Goal: Task Accomplishment & Management: Manage account settings

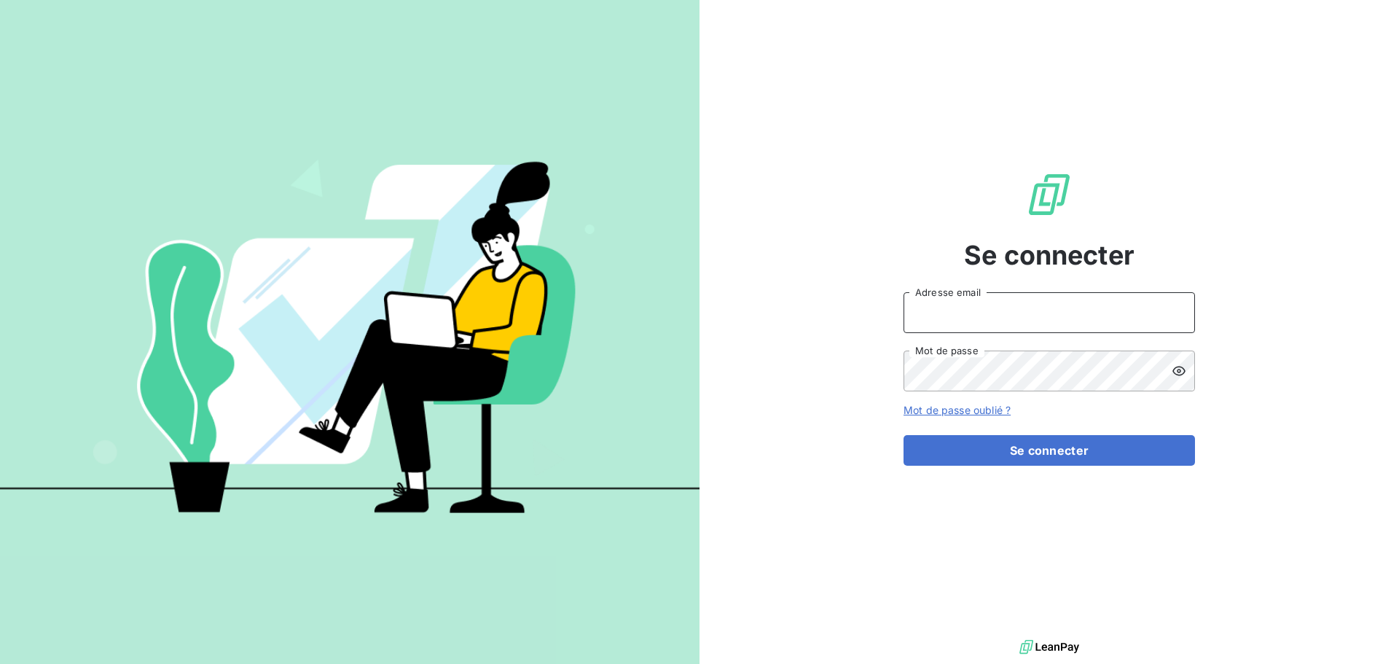
type input "[EMAIL_ADDRESS][DOMAIN_NAME]"
click at [1015, 313] on input "[EMAIL_ADDRESS][DOMAIN_NAME]" at bounding box center [1050, 312] width 292 height 41
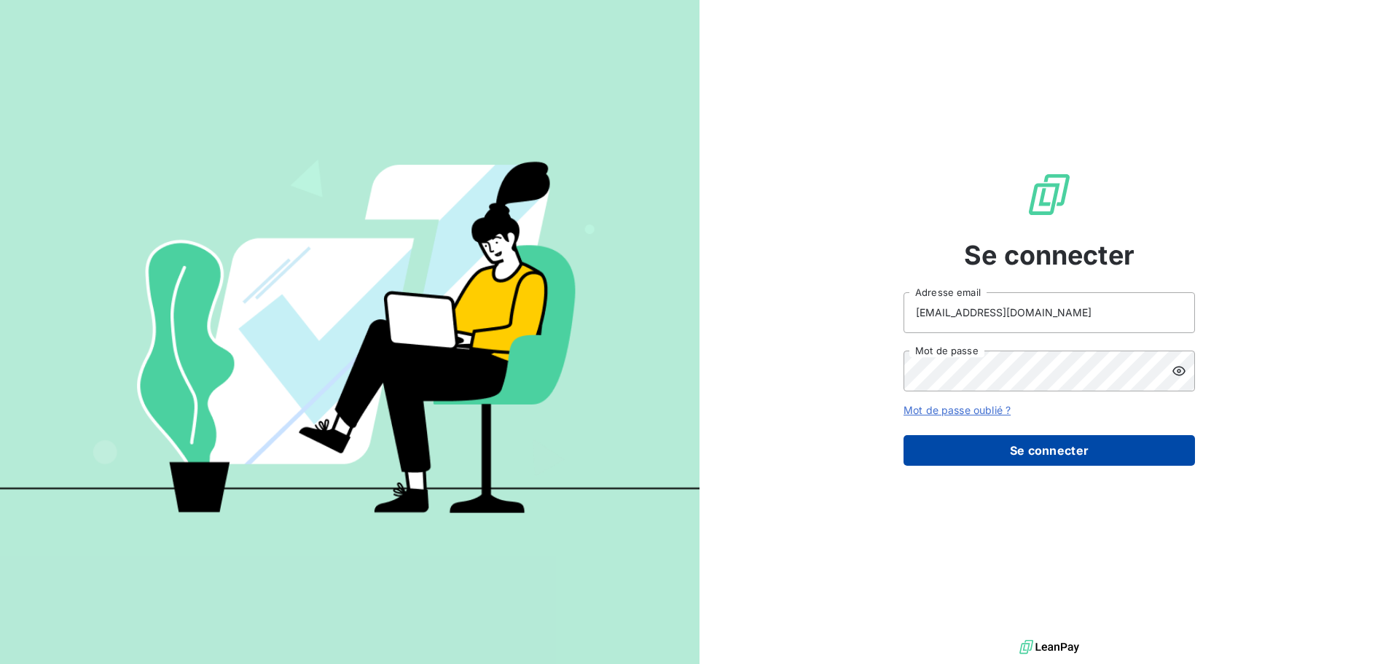
click at [922, 453] on button "Se connecter" at bounding box center [1050, 450] width 292 height 31
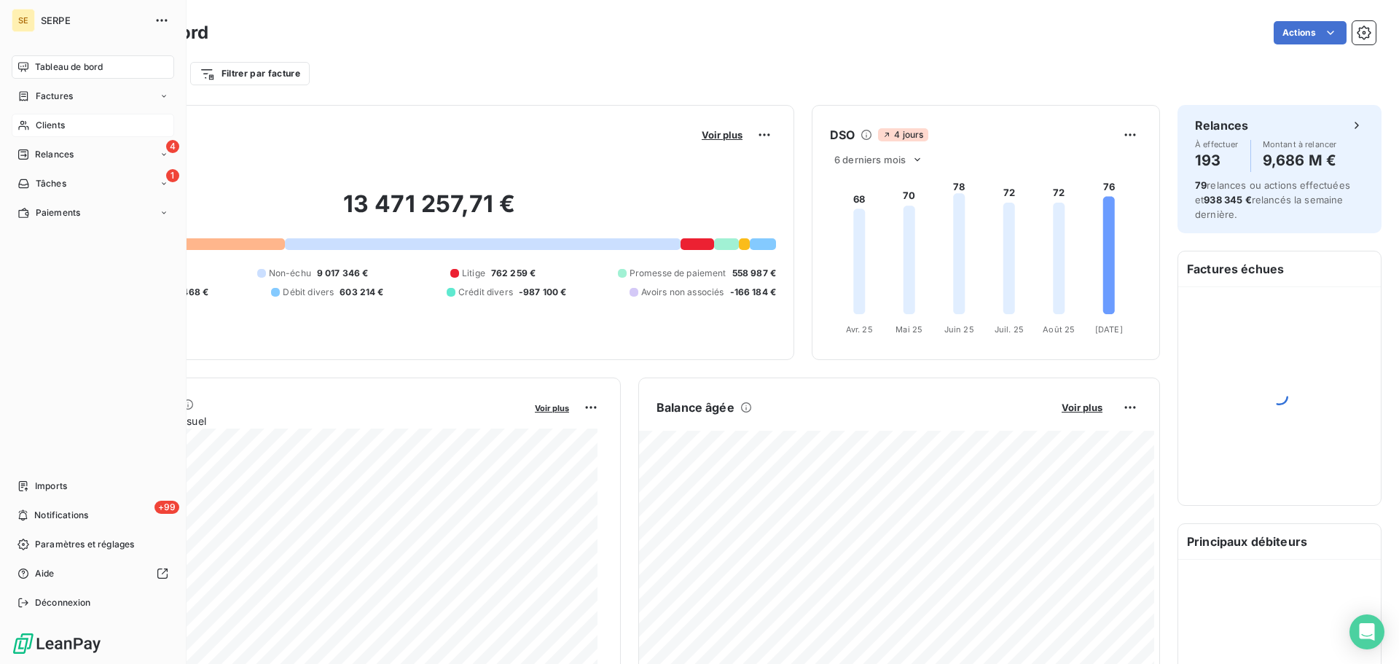
click at [42, 120] on span "Clients" at bounding box center [50, 125] width 29 height 13
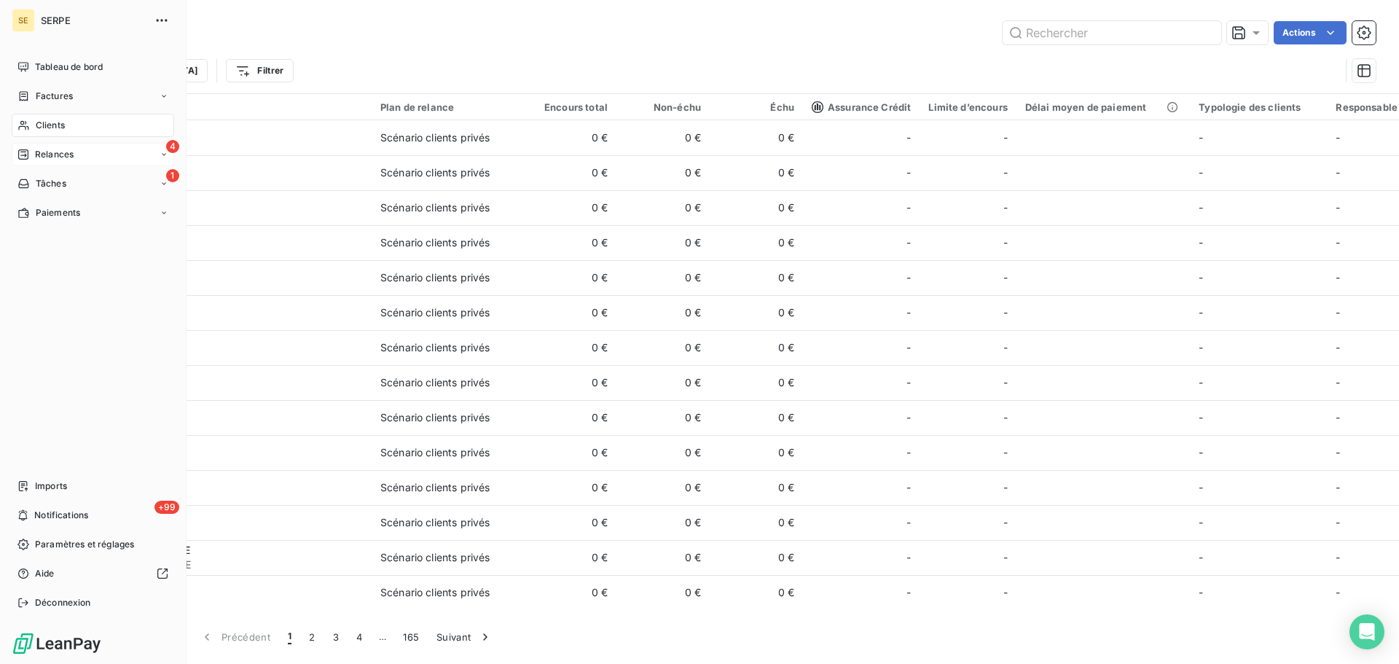
click at [23, 153] on icon at bounding box center [23, 155] width 12 height 12
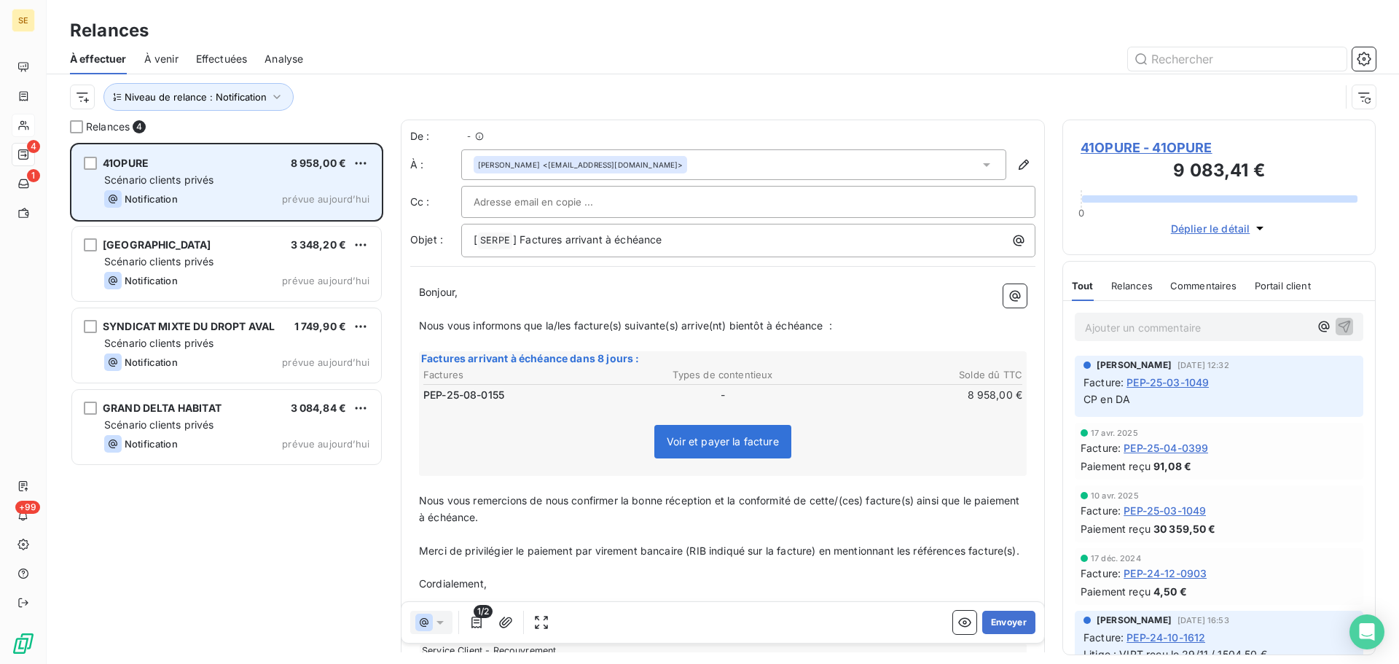
scroll to position [510, 302]
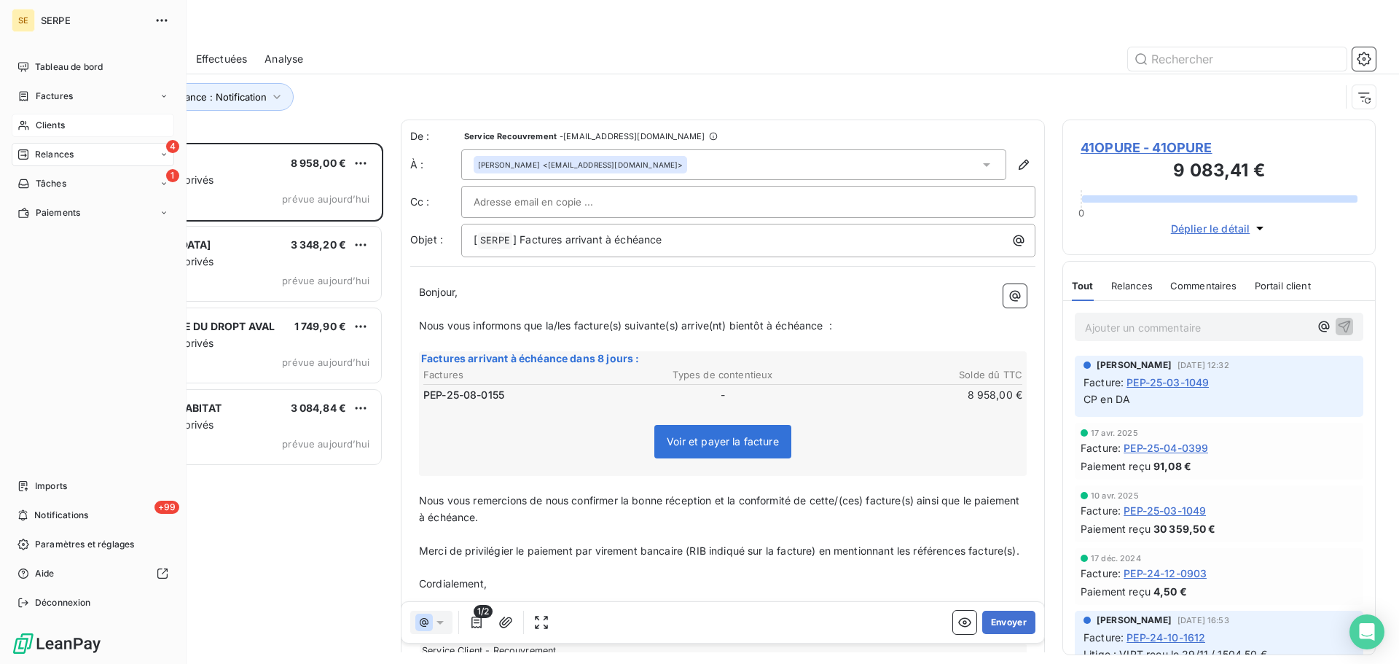
click at [33, 159] on div "Relances" at bounding box center [45, 154] width 56 height 13
click at [37, 100] on span "Factures" at bounding box center [54, 96] width 37 height 13
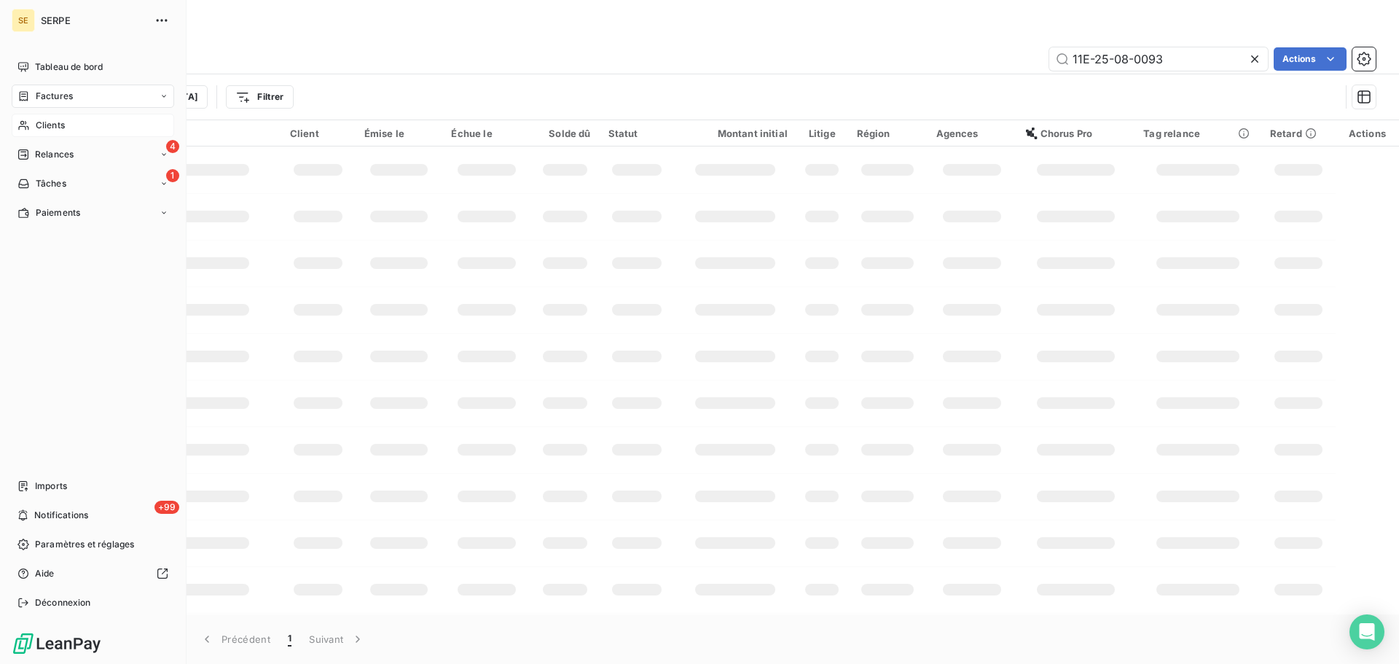
click at [34, 101] on div "Factures" at bounding box center [44, 96] width 55 height 13
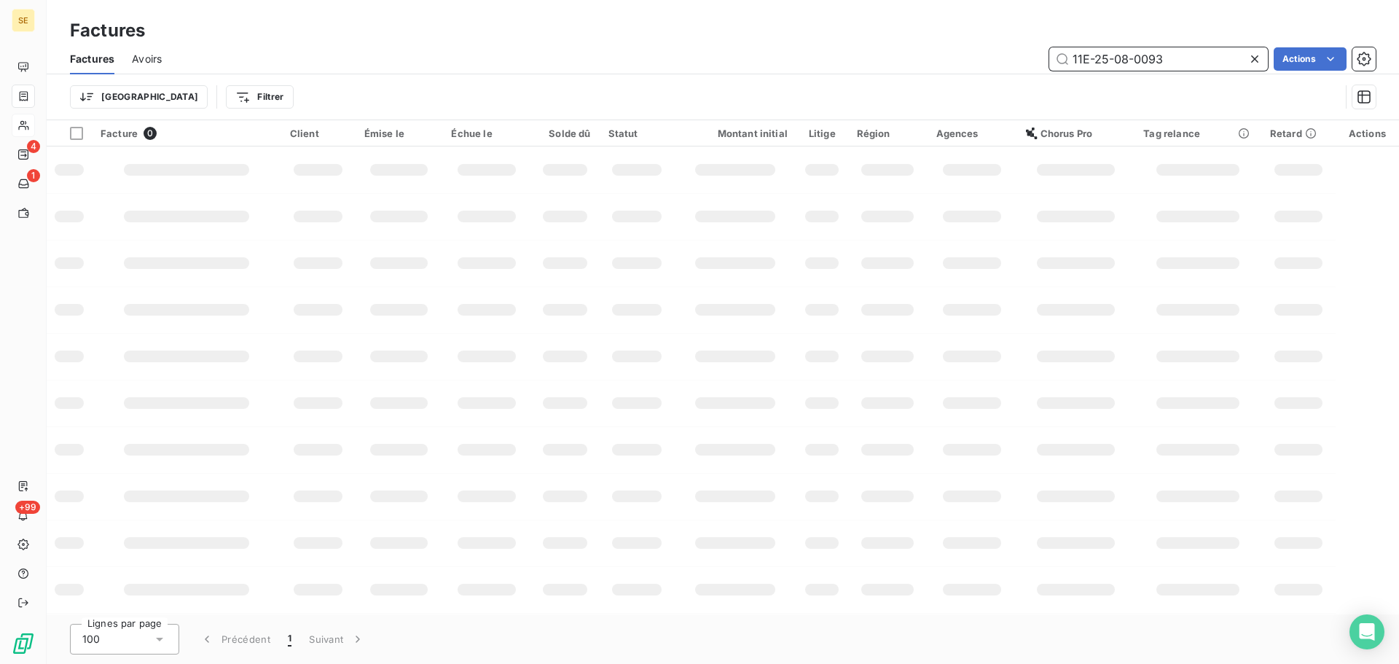
click at [1199, 56] on input "11E-25-08-0093" at bounding box center [1159, 58] width 219 height 23
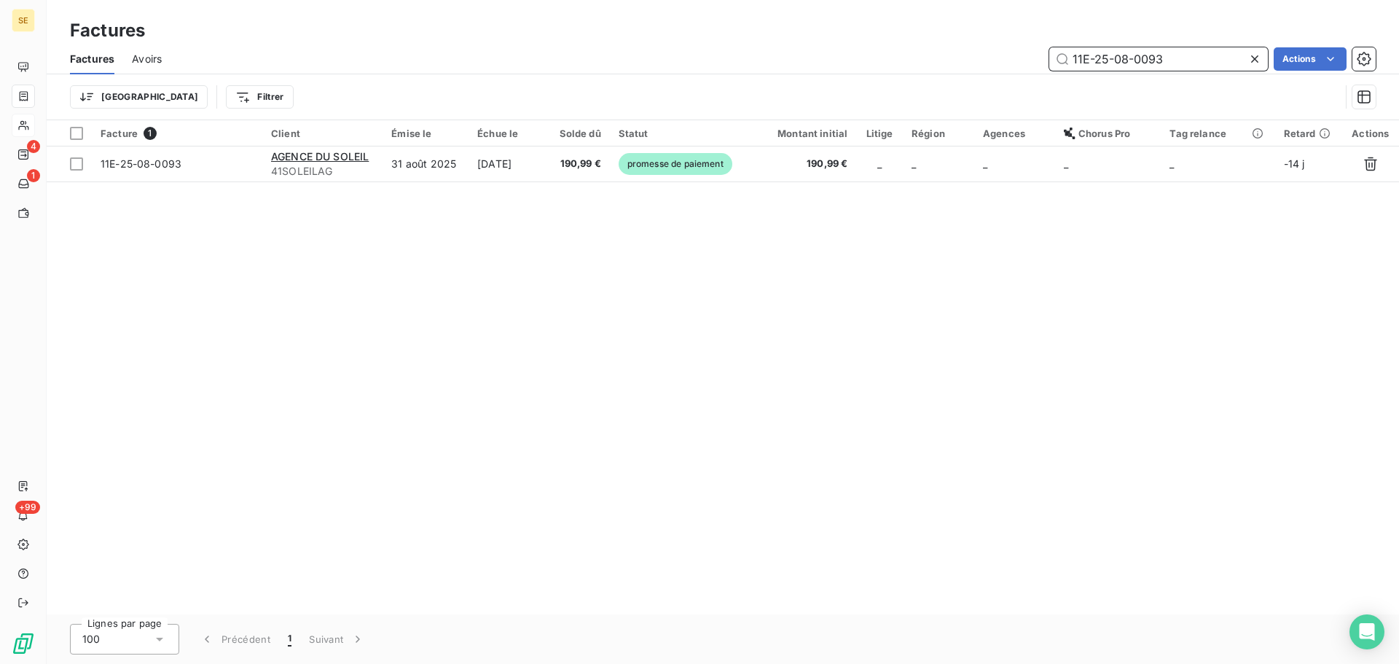
click at [1199, 56] on input "11E-25-08-0093" at bounding box center [1159, 58] width 219 height 23
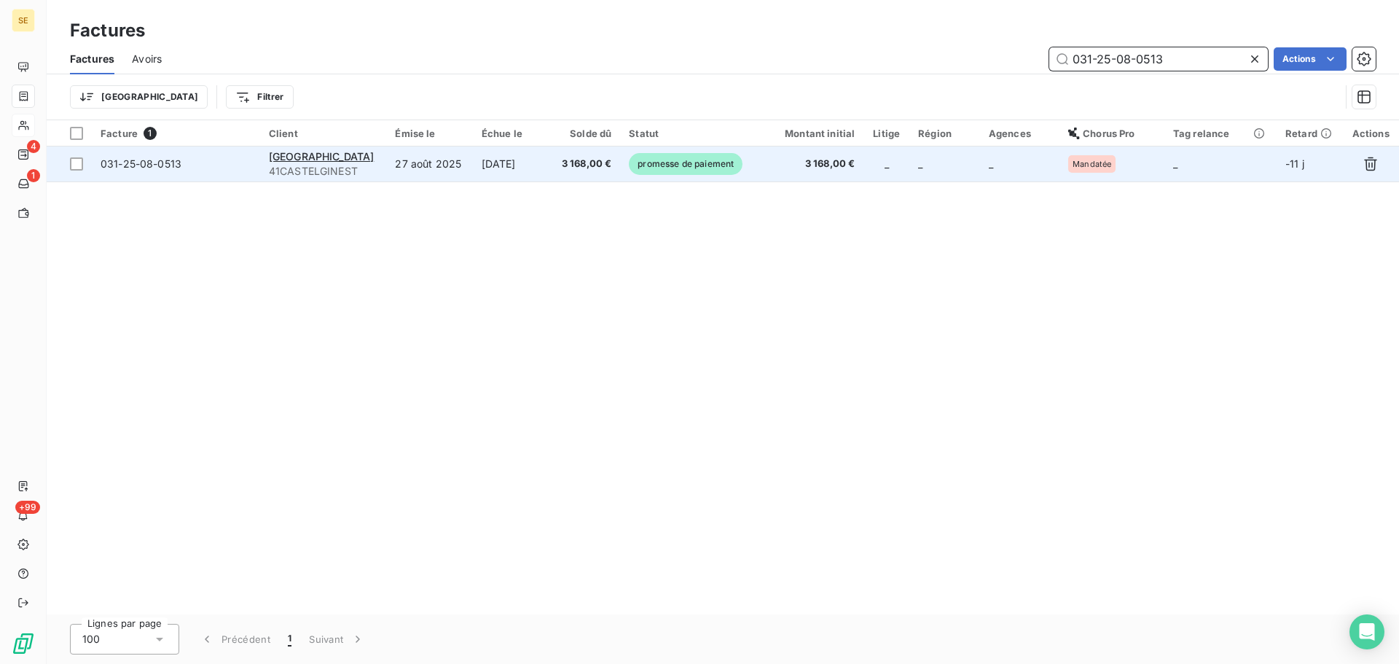
type input "031-25-08-0513"
click at [551, 176] on td "[DATE]" at bounding box center [512, 164] width 78 height 35
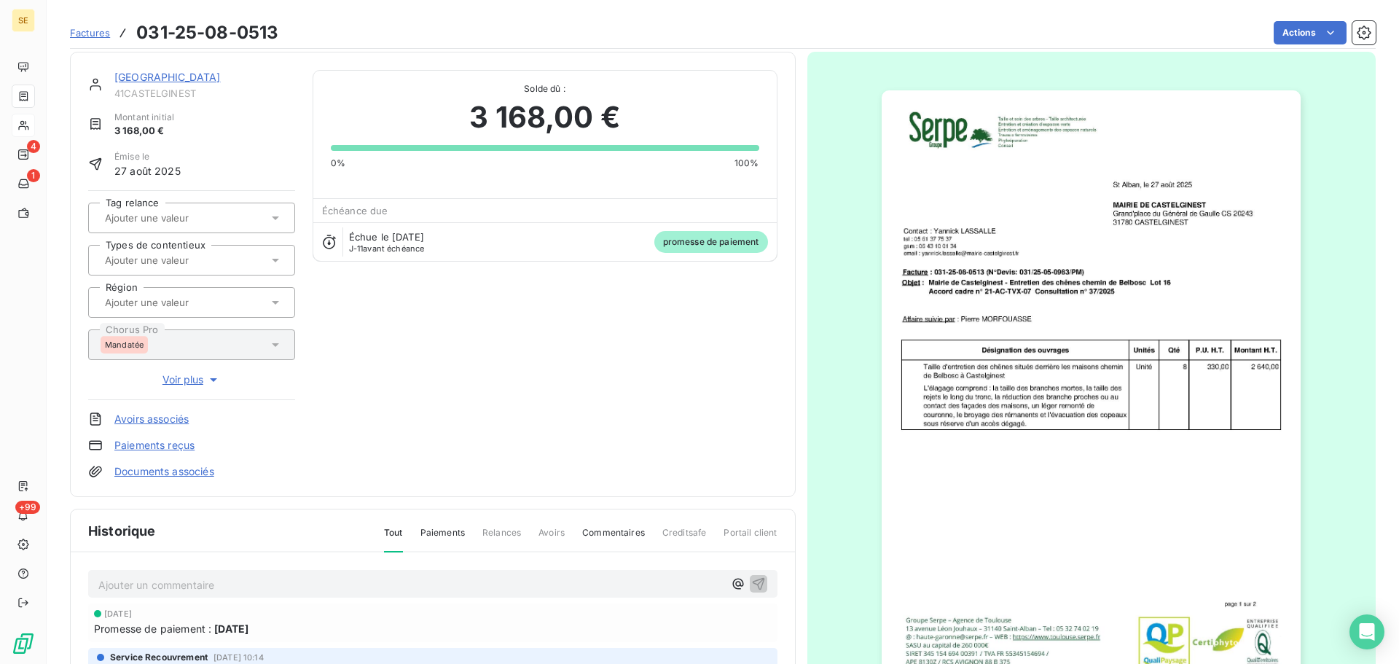
scroll to position [200, 0]
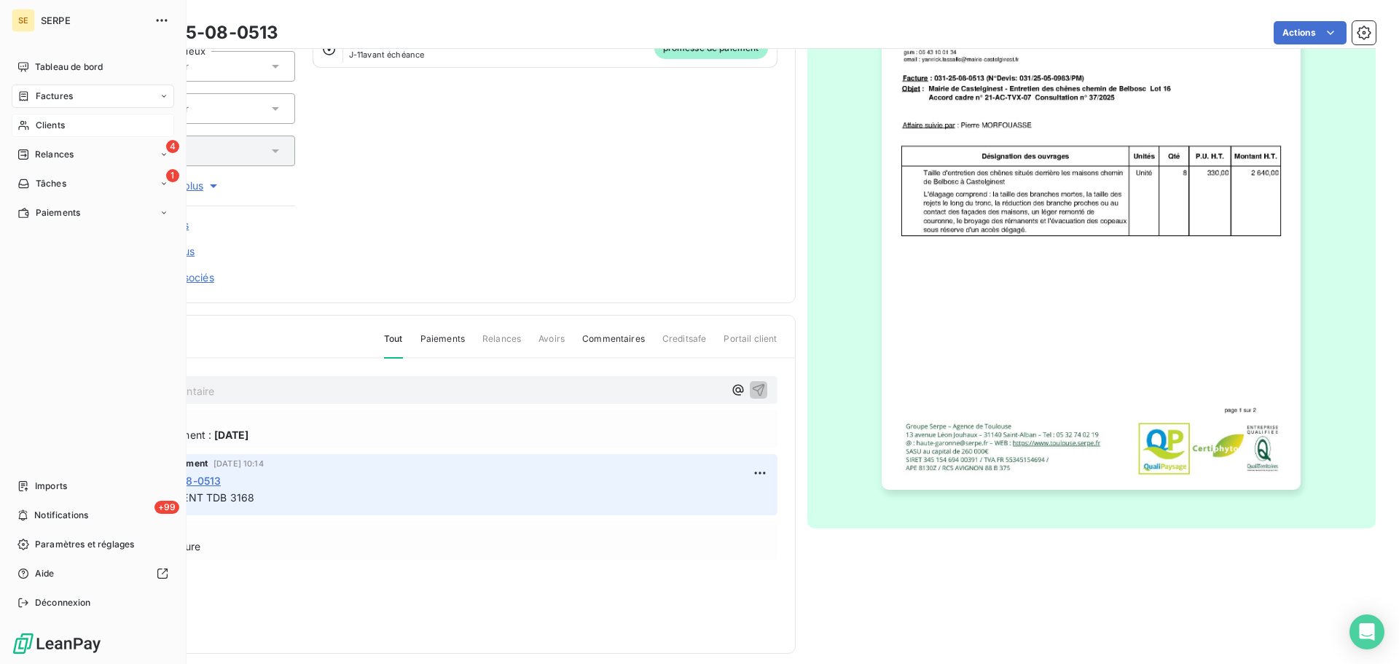
click at [30, 133] on div "Clients" at bounding box center [93, 125] width 163 height 23
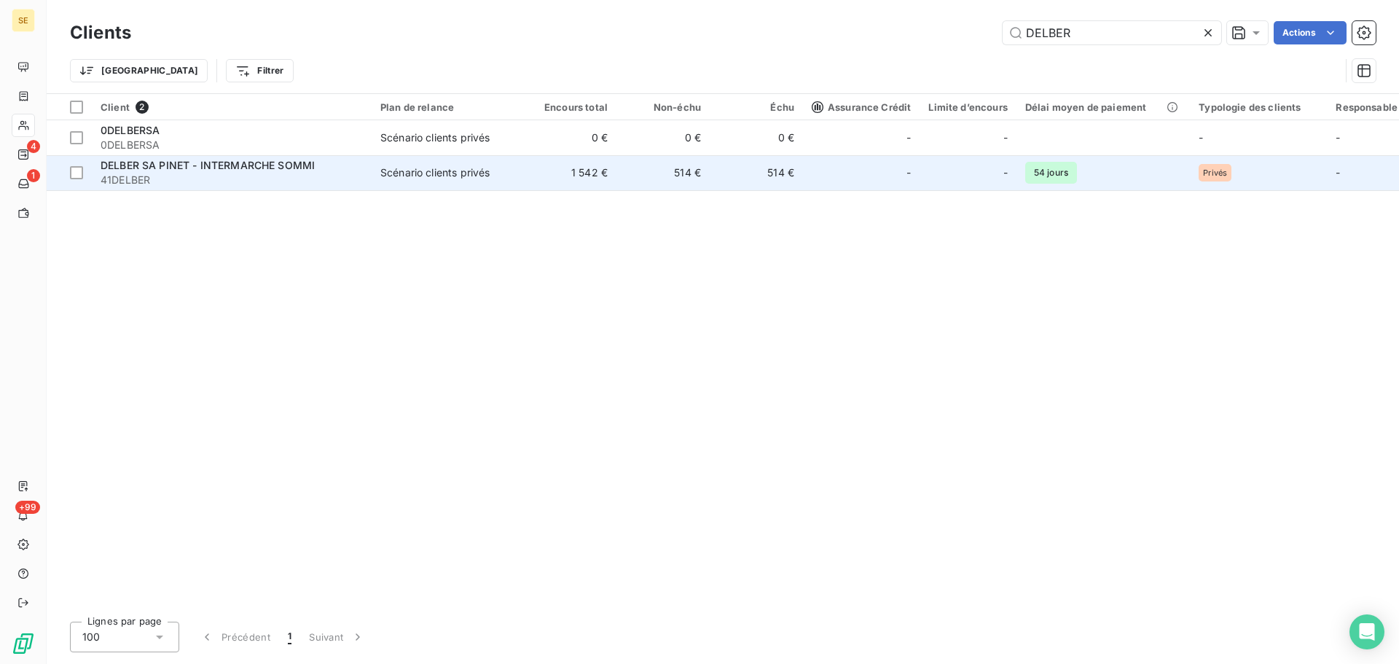
type input "DELBER"
click at [360, 165] on div "DELBER SA PINET - INTERMARCHE SOMMI" at bounding box center [232, 165] width 262 height 15
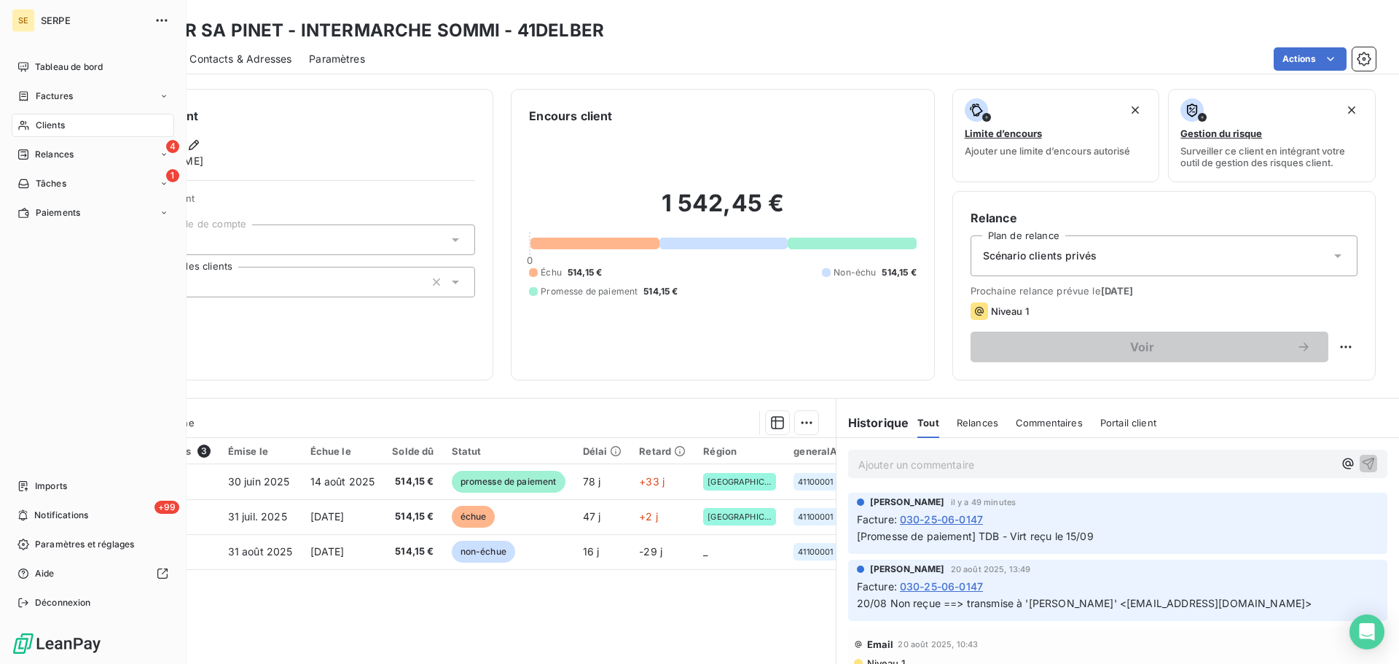
click at [34, 121] on div "Clients" at bounding box center [93, 125] width 163 height 23
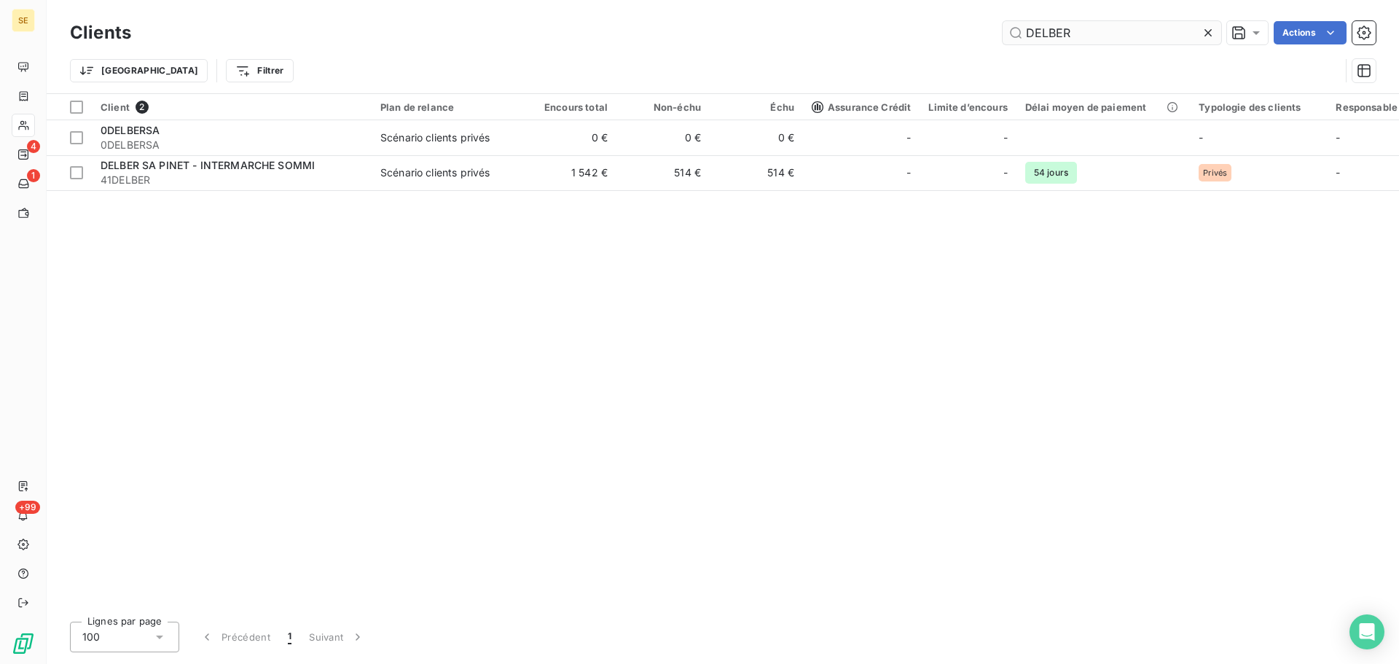
click at [1095, 42] on input "DELBER" at bounding box center [1112, 32] width 219 height 23
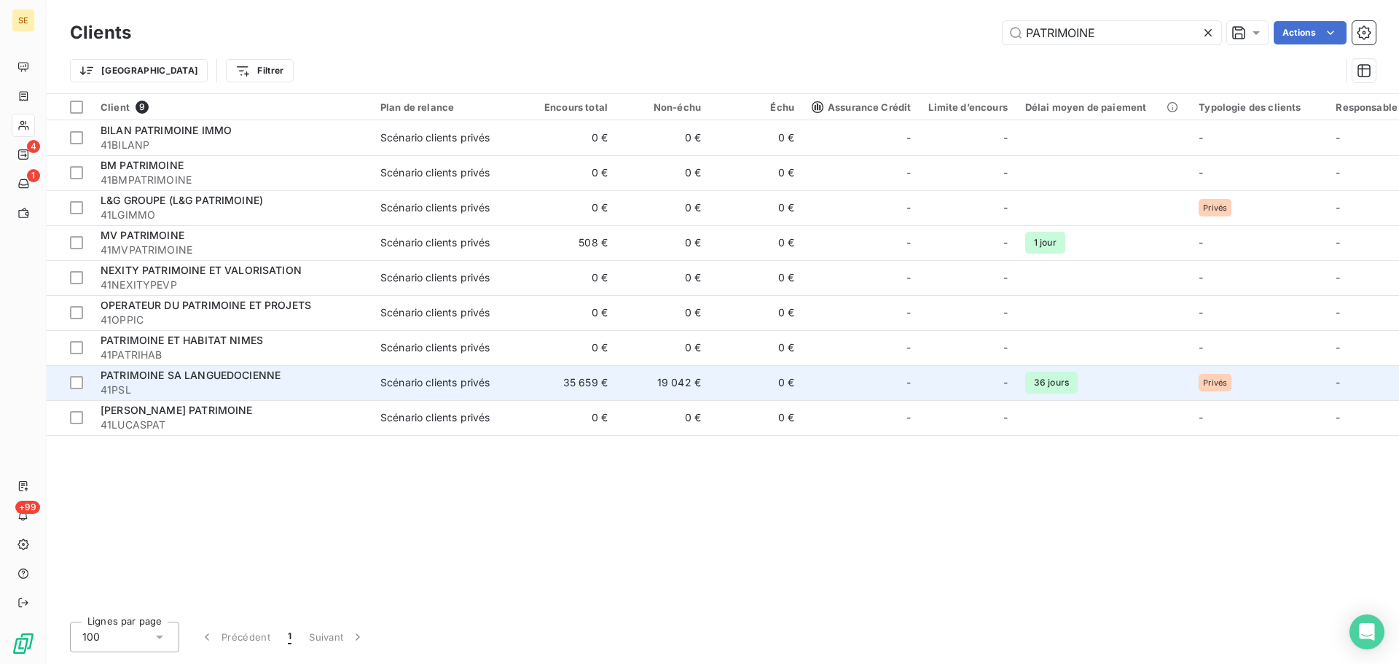
type input "PATRIMOINE"
click at [485, 377] on div "Scénario clients privés" at bounding box center [434, 382] width 109 height 15
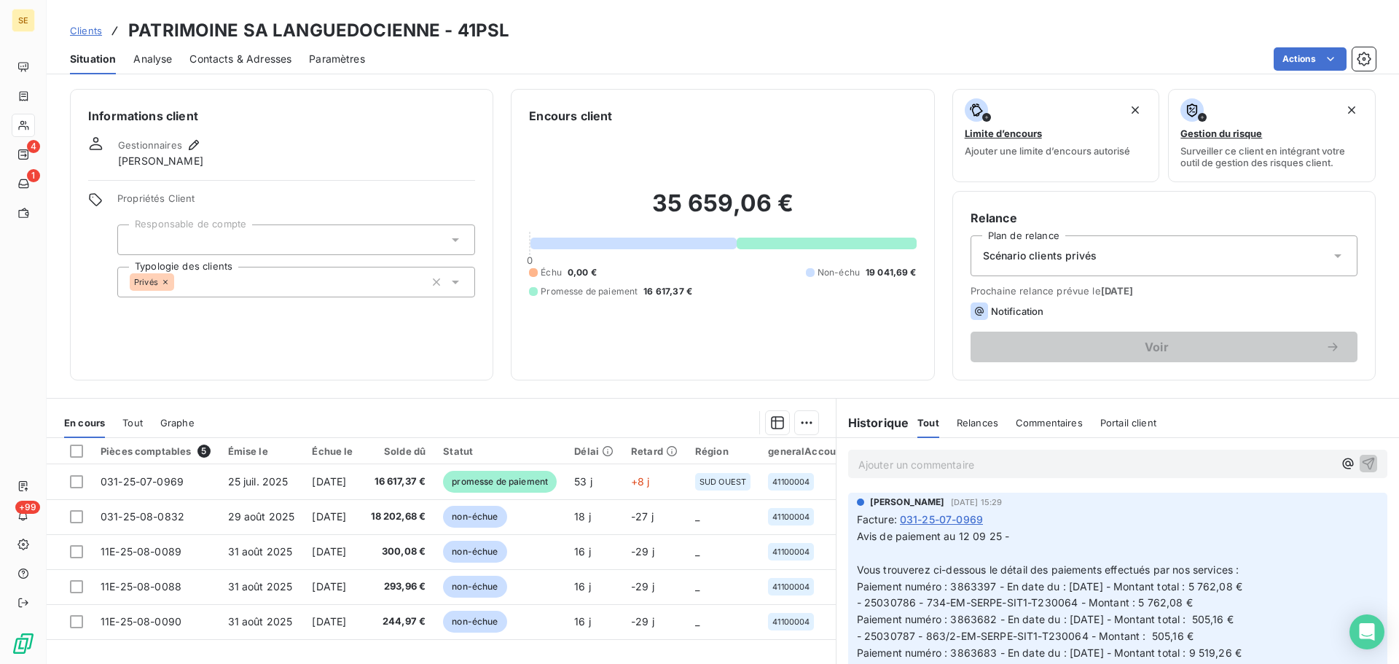
scroll to position [98, 0]
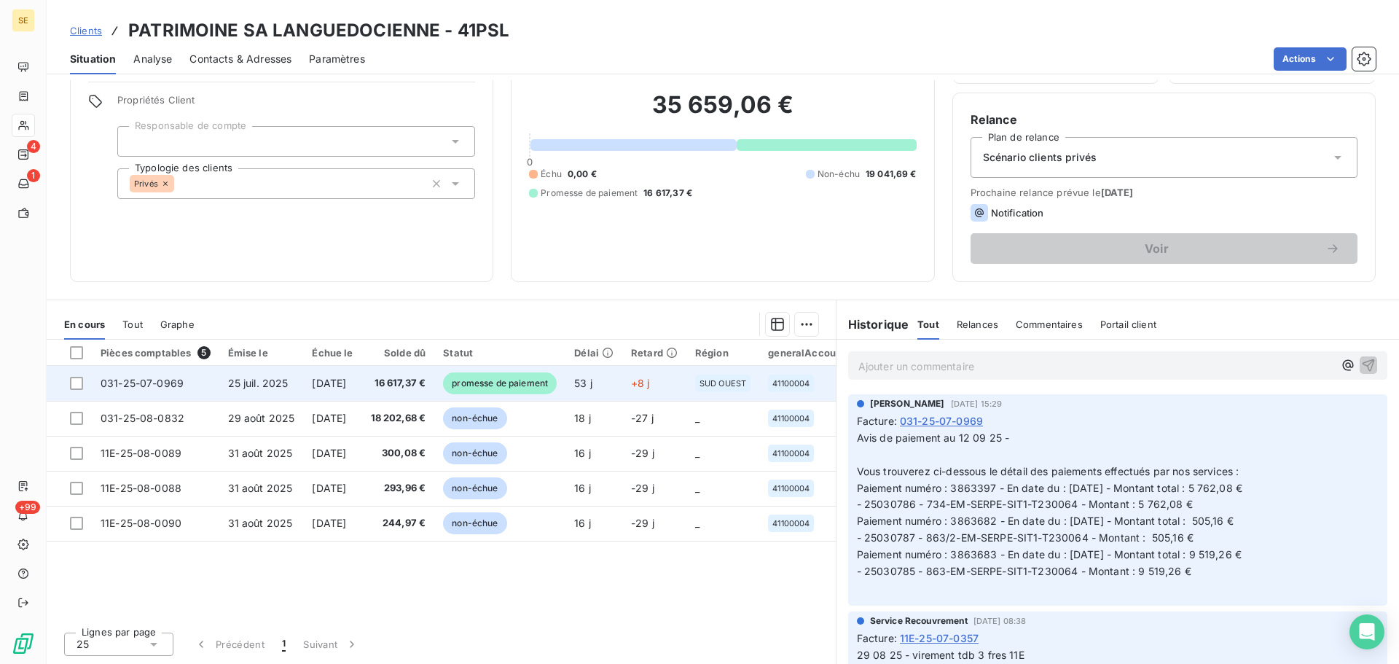
click at [362, 377] on td "[DATE]" at bounding box center [332, 383] width 58 height 35
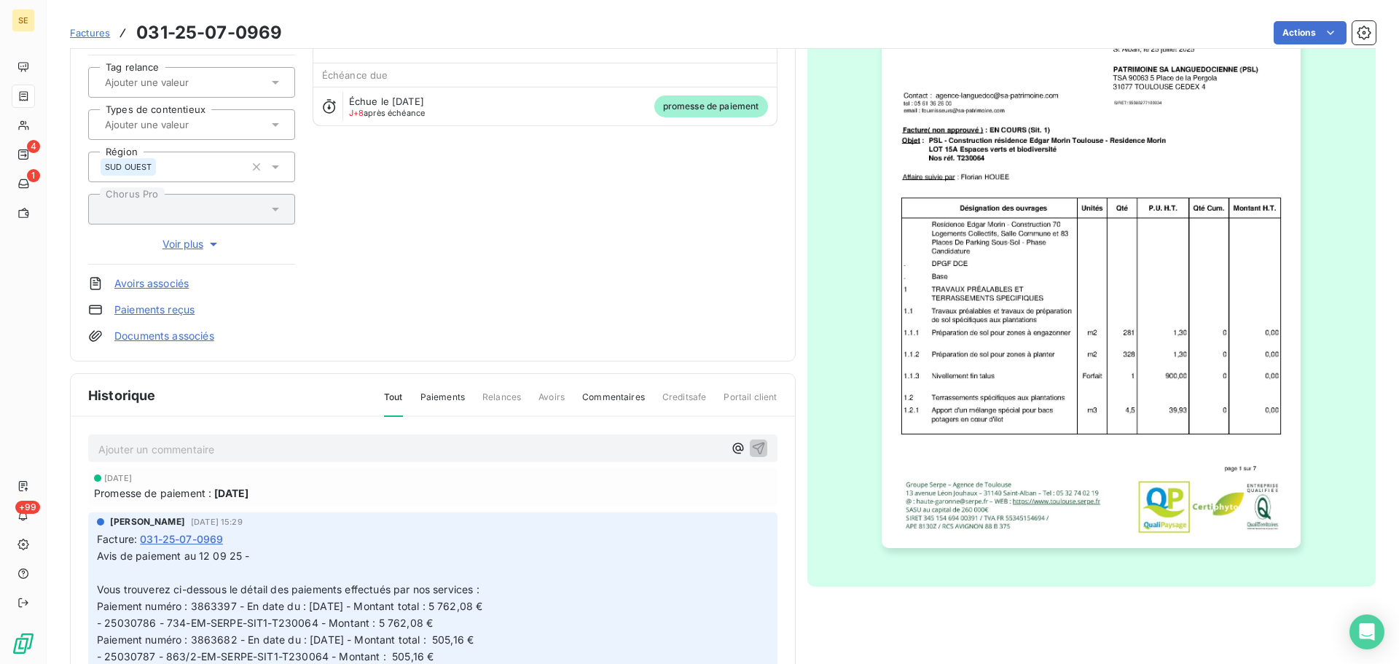
scroll to position [195, 0]
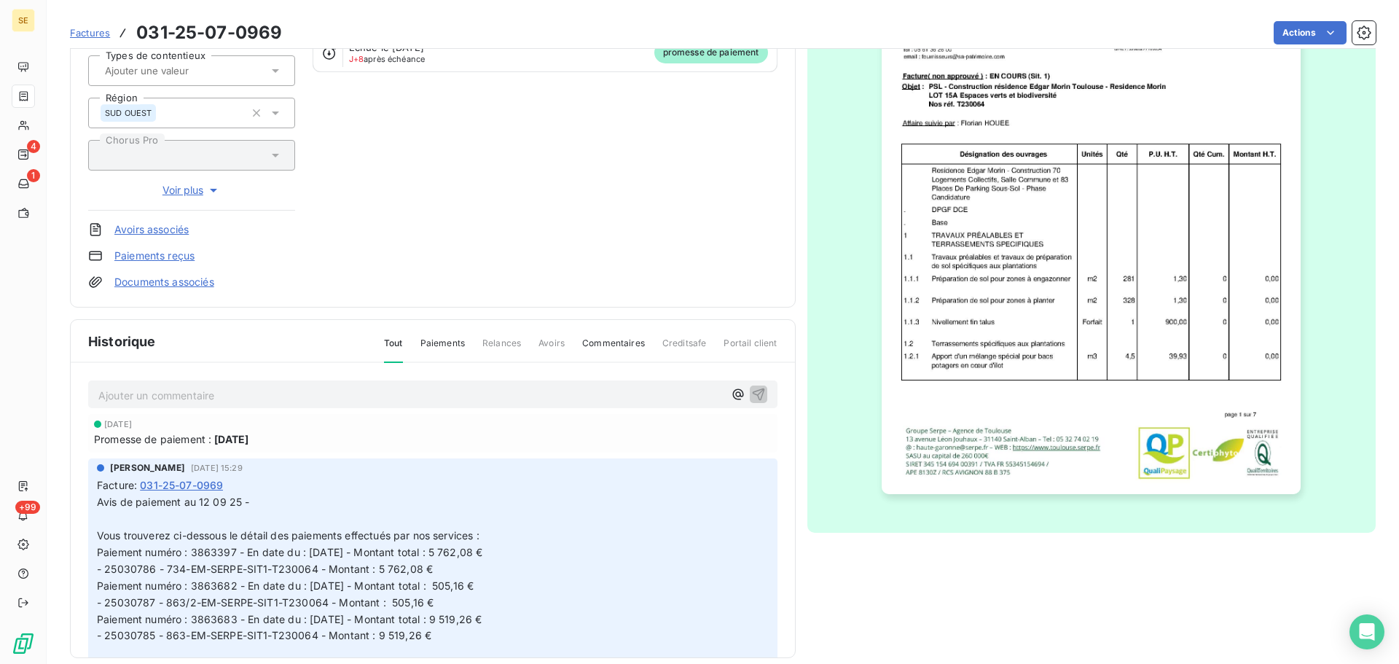
click at [1164, 315] on img "button" at bounding box center [1091, 197] width 419 height 593
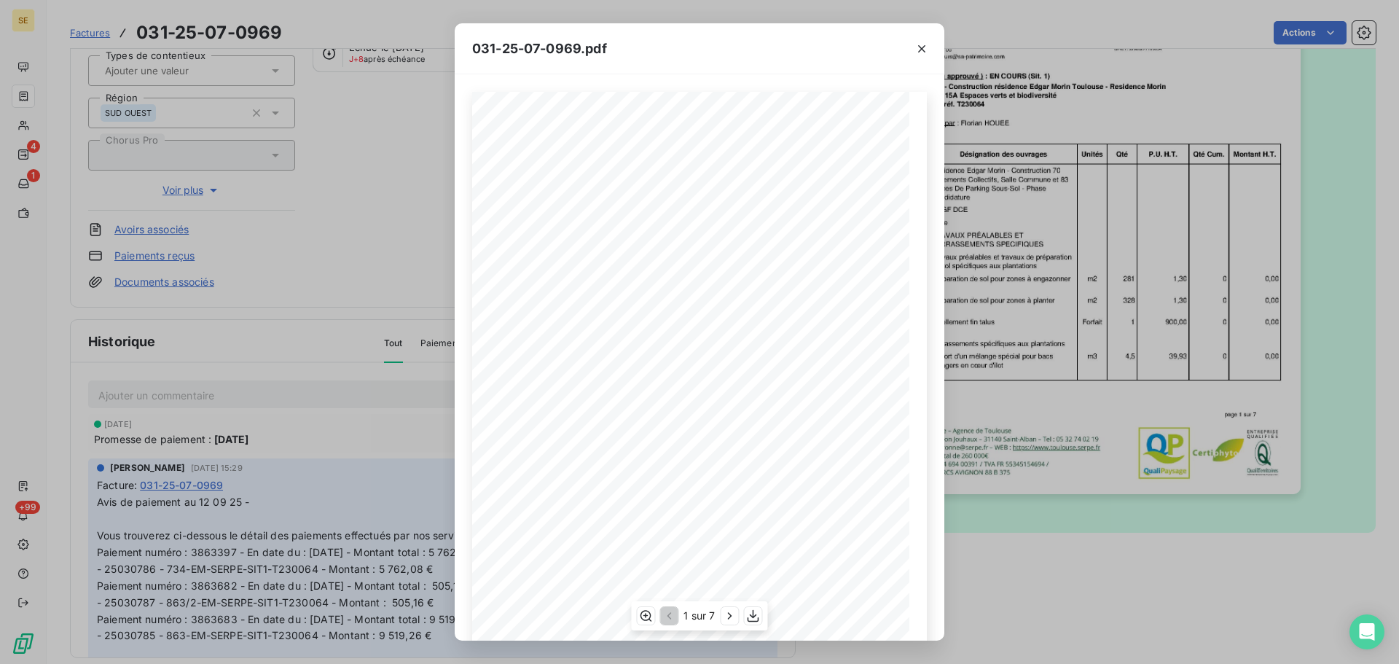
scroll to position [87, 0]
click at [728, 612] on icon "button" at bounding box center [730, 616] width 15 height 15
click at [728, 612] on icon "button" at bounding box center [731, 616] width 15 height 15
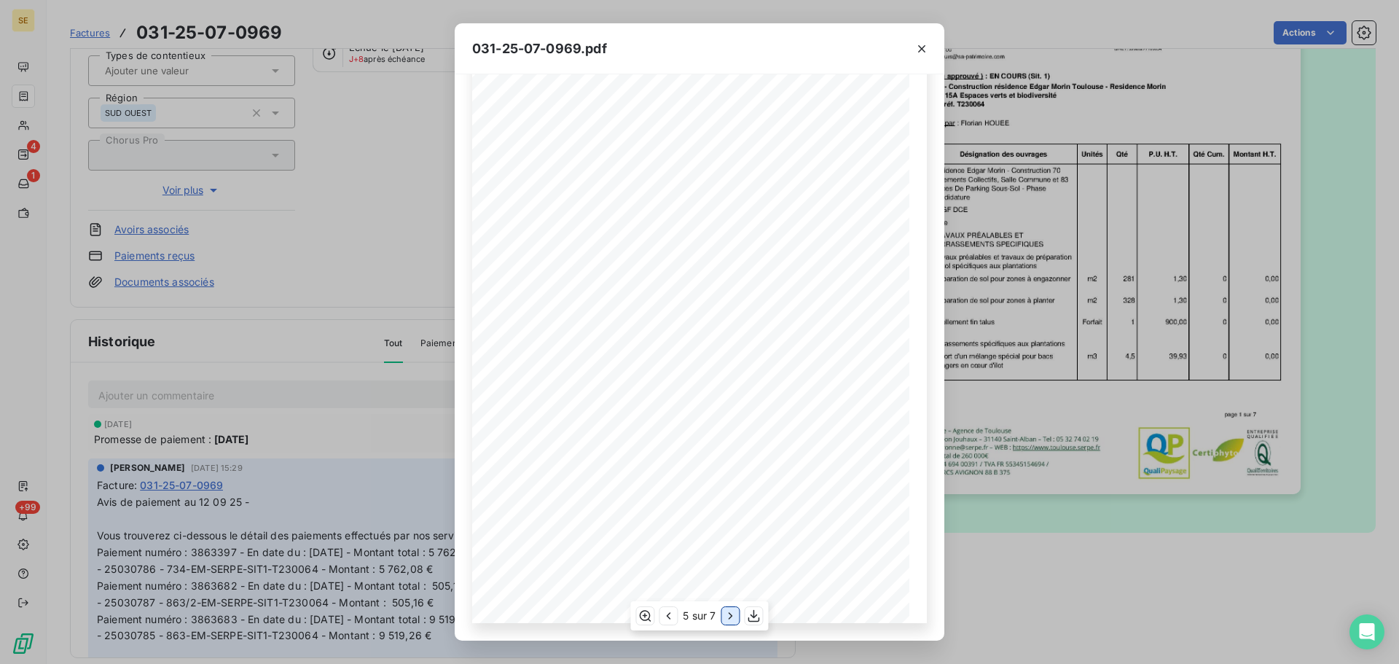
click at [728, 612] on icon "button" at bounding box center [731, 616] width 15 height 15
click at [921, 49] on icon "button" at bounding box center [922, 49] width 15 height 15
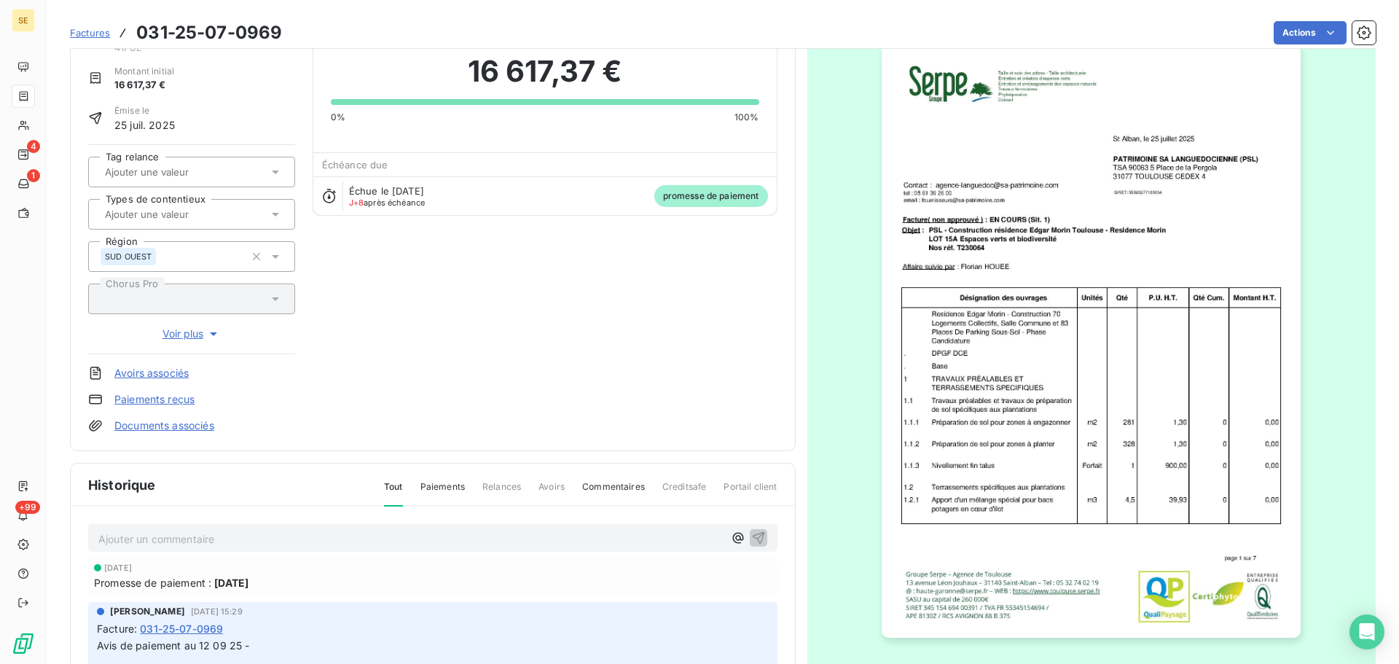
scroll to position [0, 0]
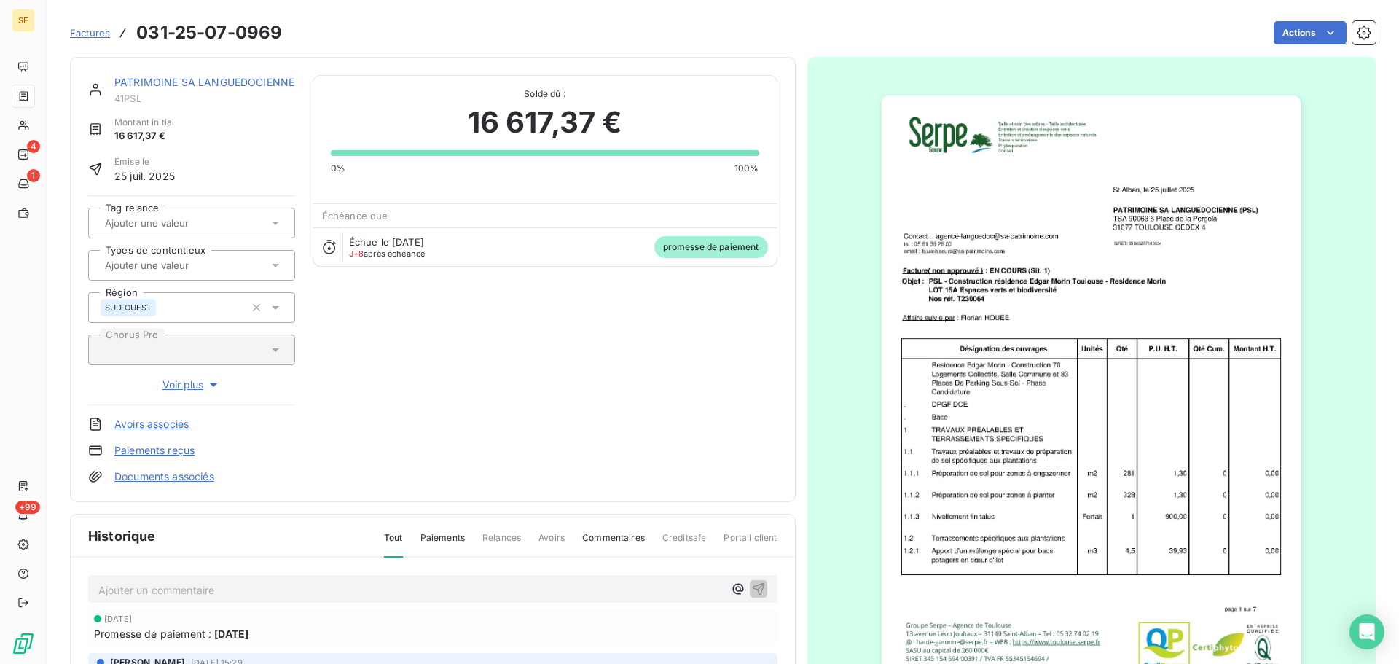
click at [181, 83] on link "PATRIMOINE SA LANGUEDOCIENNE" at bounding box center [204, 82] width 180 height 12
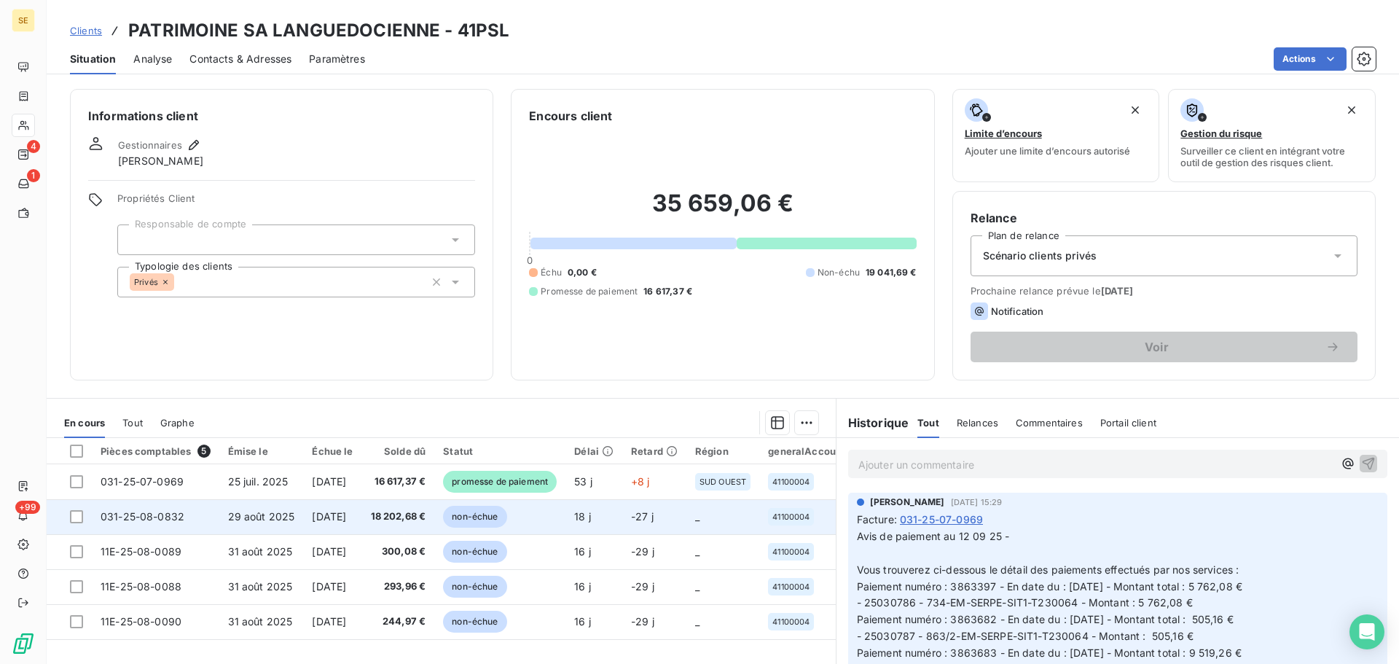
click at [303, 505] on td "[DATE]" at bounding box center [332, 516] width 58 height 35
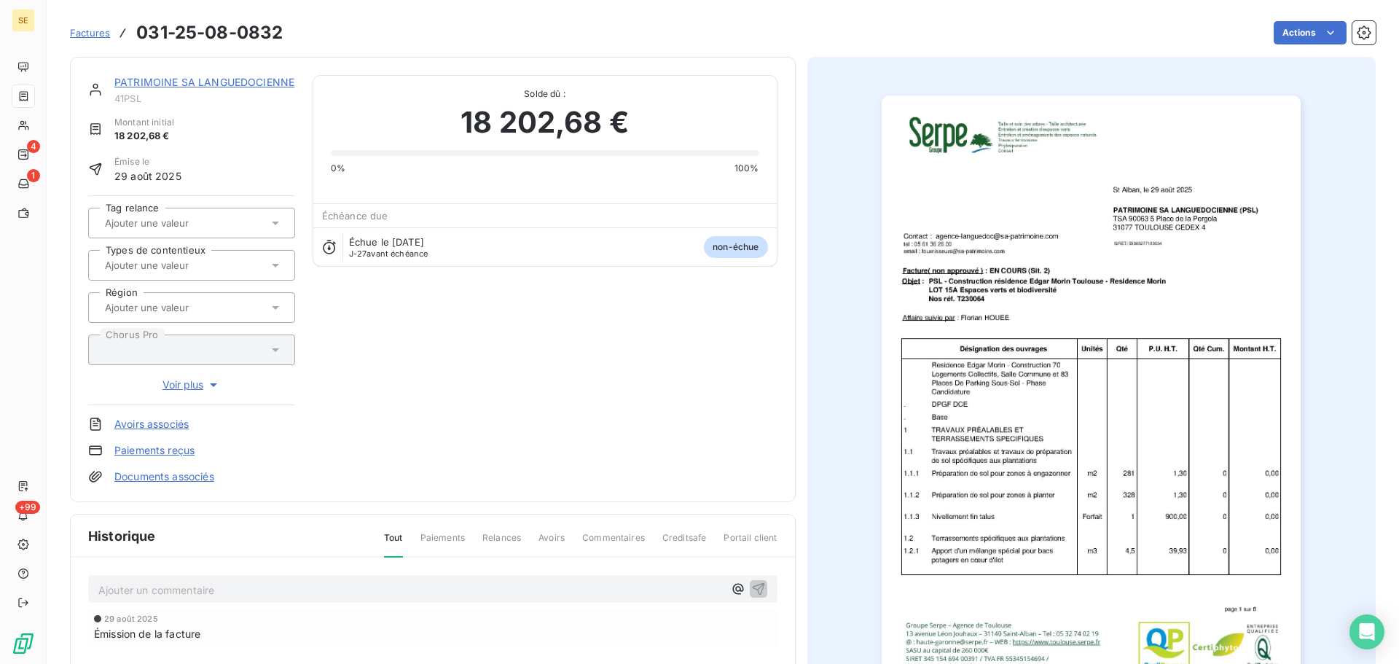
click at [1128, 407] on img "button" at bounding box center [1091, 391] width 419 height 593
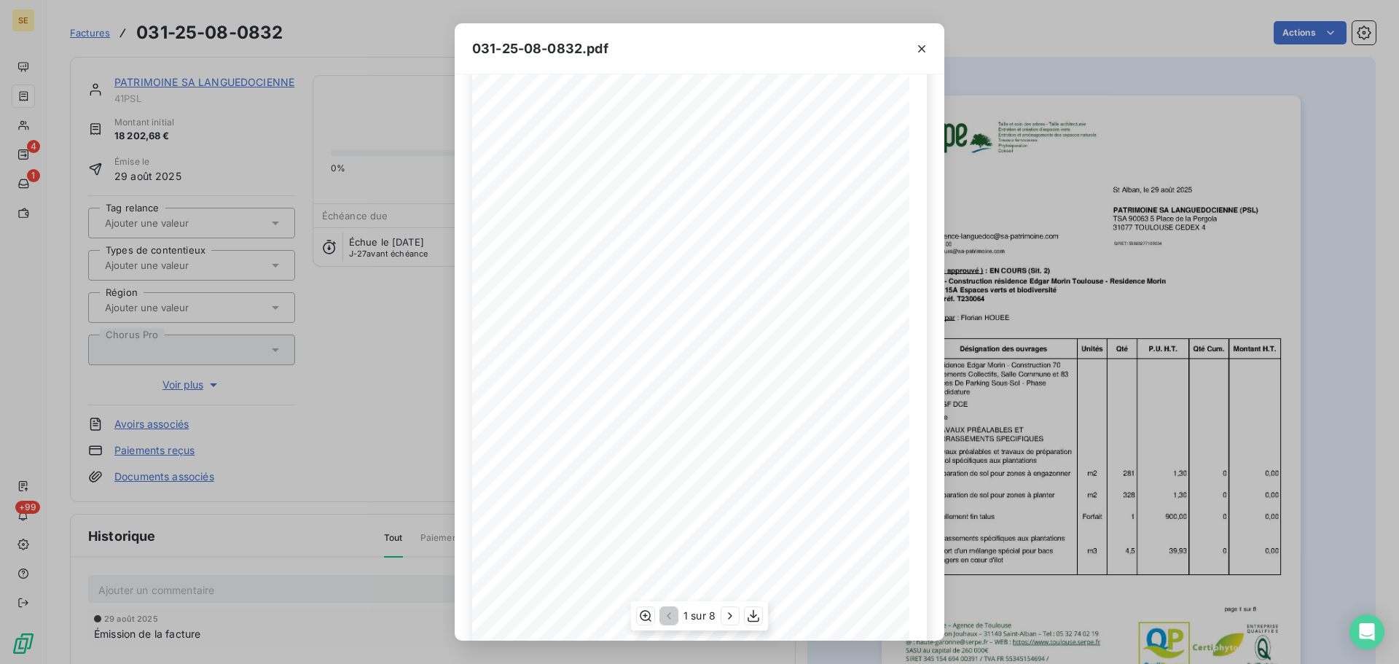
scroll to position [87, 0]
click at [733, 622] on icon "button" at bounding box center [730, 616] width 15 height 15
click at [733, 622] on icon "button" at bounding box center [731, 616] width 15 height 15
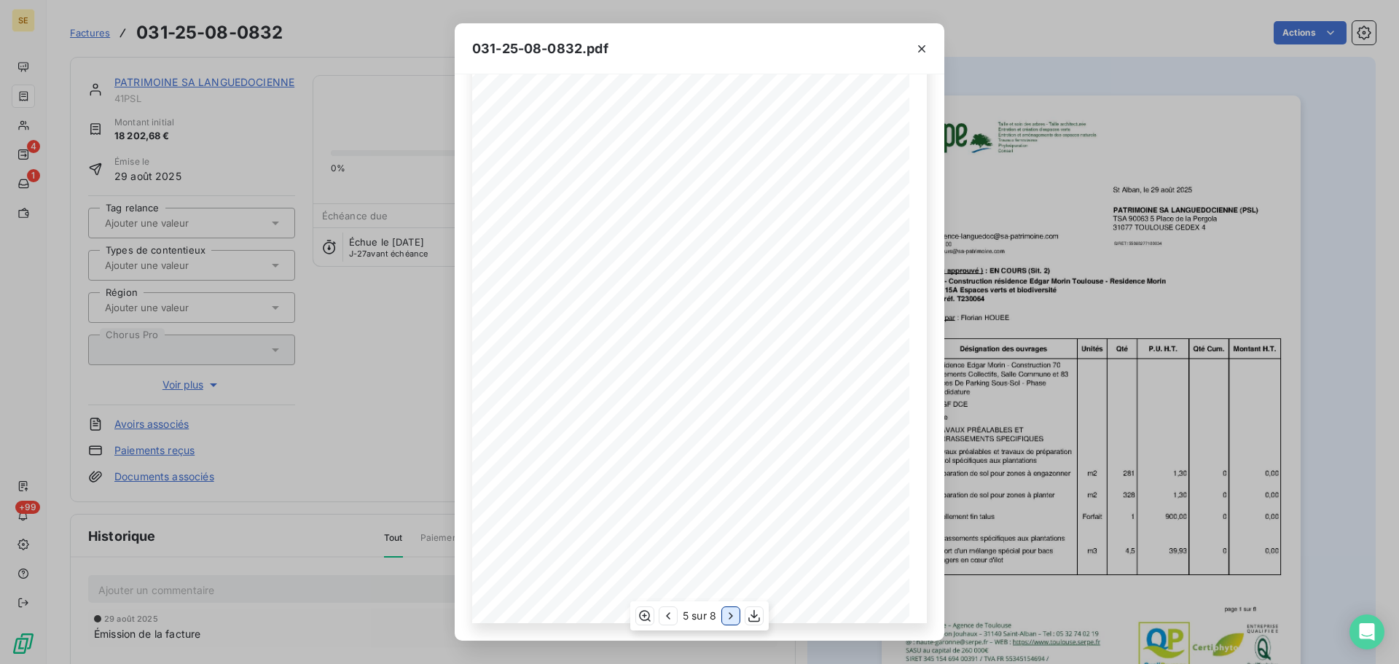
click at [733, 622] on icon "button" at bounding box center [731, 616] width 15 height 15
click at [925, 53] on icon "button" at bounding box center [922, 49] width 15 height 15
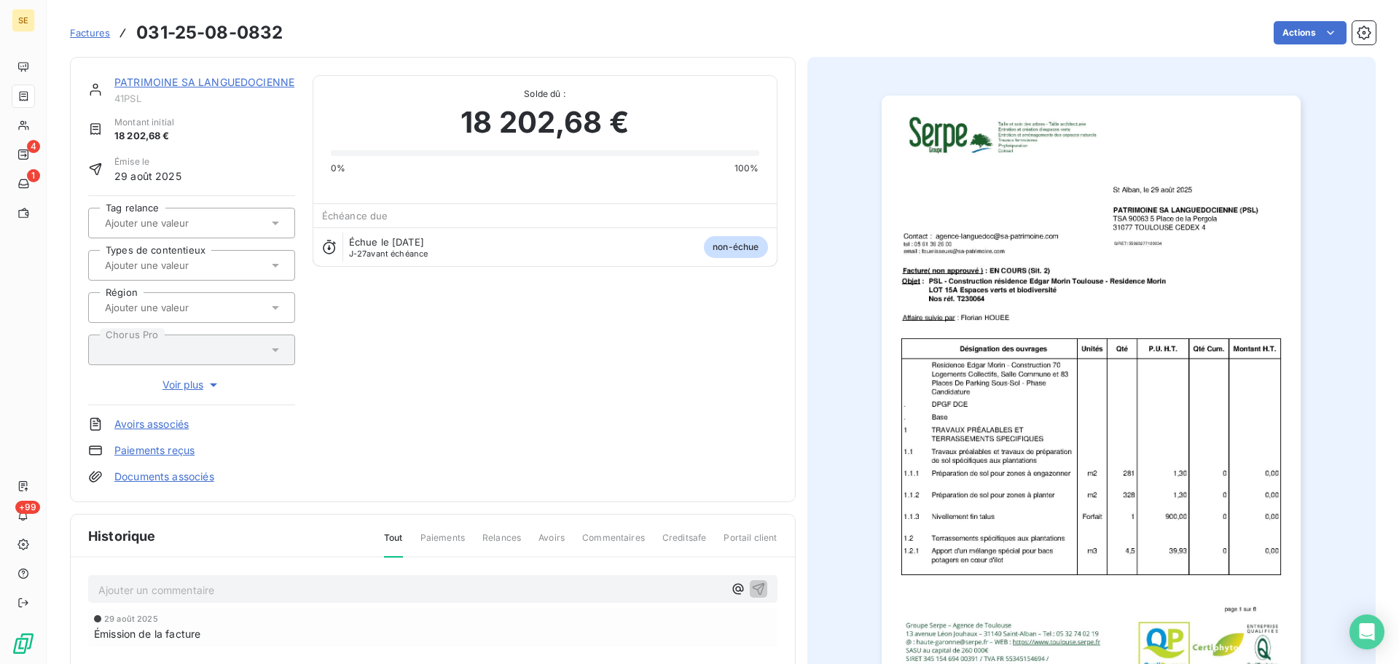
click at [256, 89] on div "PATRIMOINE SA LANGUEDOCIENNE" at bounding box center [204, 82] width 181 height 15
click at [257, 80] on link "PATRIMOINE SA LANGUEDOCIENNE" at bounding box center [204, 82] width 180 height 12
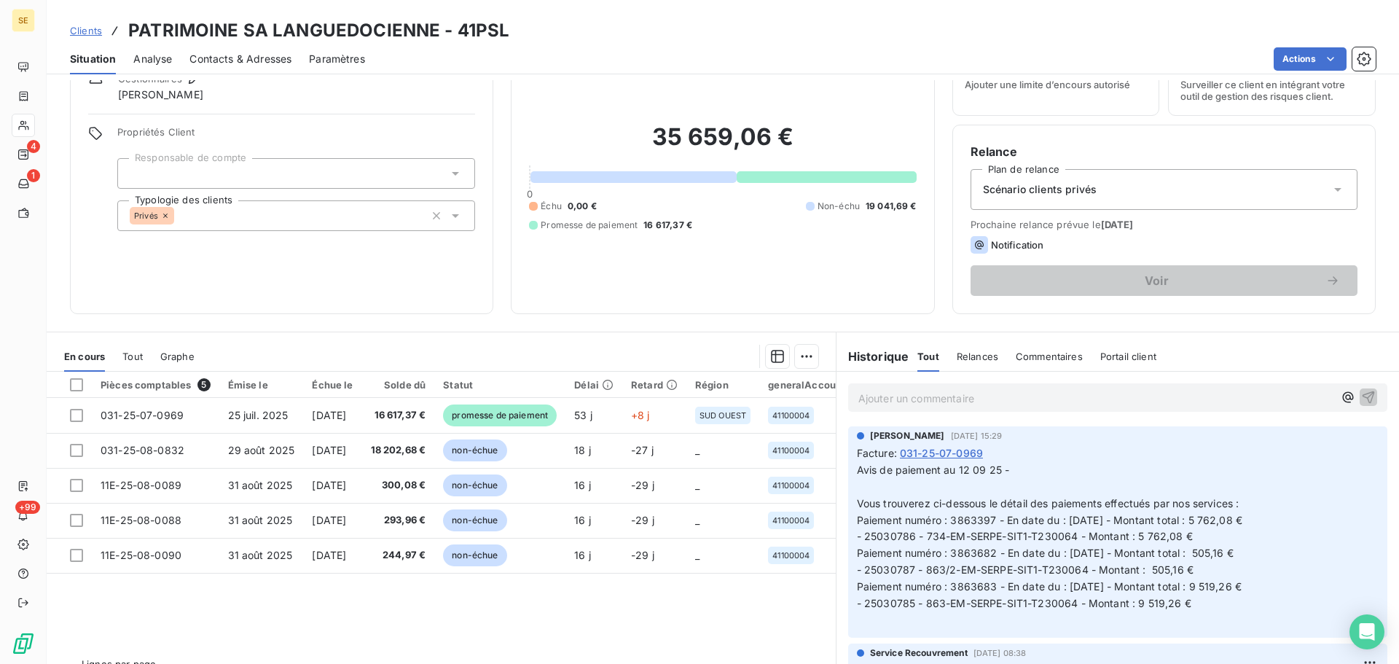
scroll to position [98, 0]
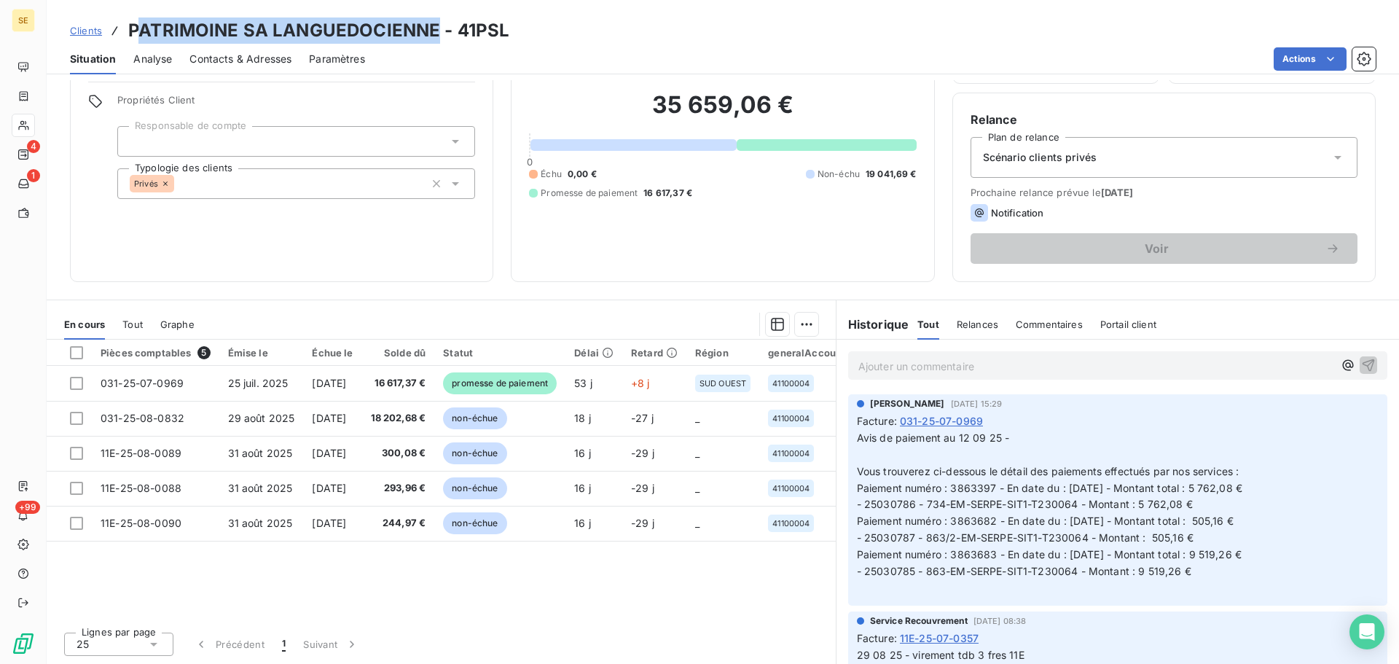
drag, startPoint x: 435, startPoint y: 35, endPoint x: 136, endPoint y: 28, distance: 298.9
click at [136, 28] on h3 "PATRIMOINE SA LANGUEDOCIENNE - 41PSL" at bounding box center [318, 30] width 381 height 26
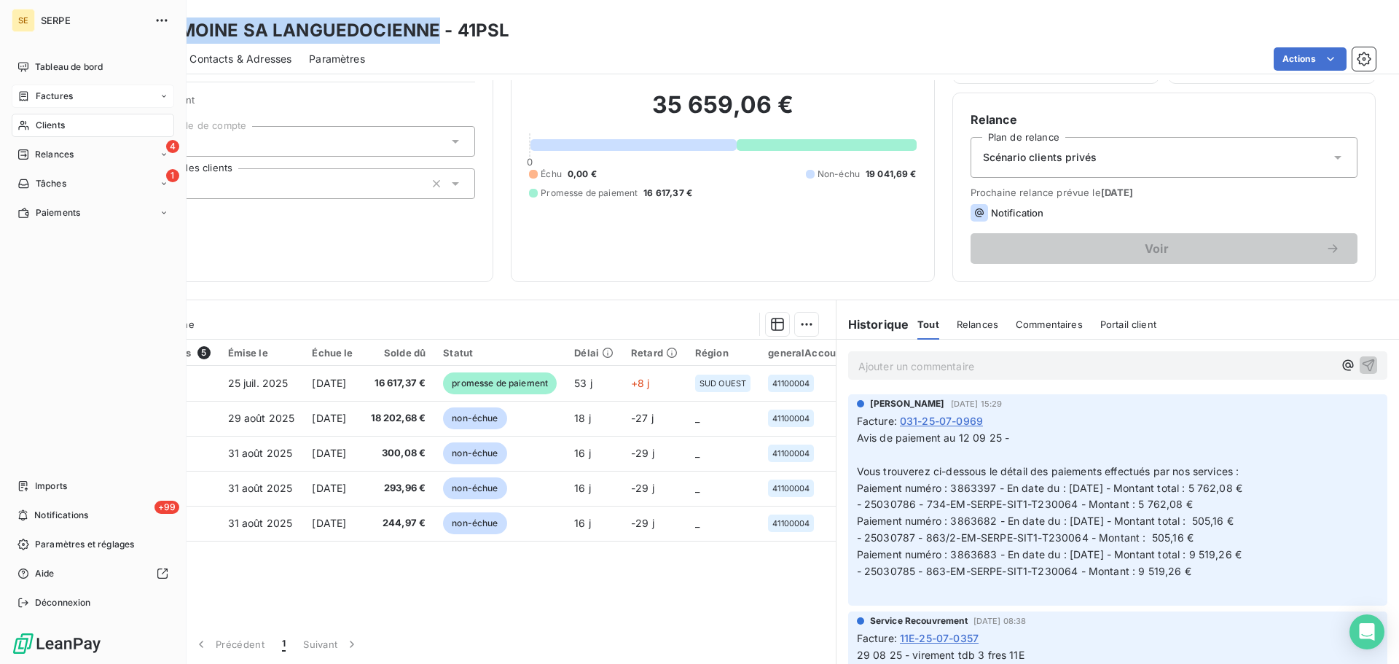
click at [44, 97] on span "Factures" at bounding box center [54, 96] width 37 height 13
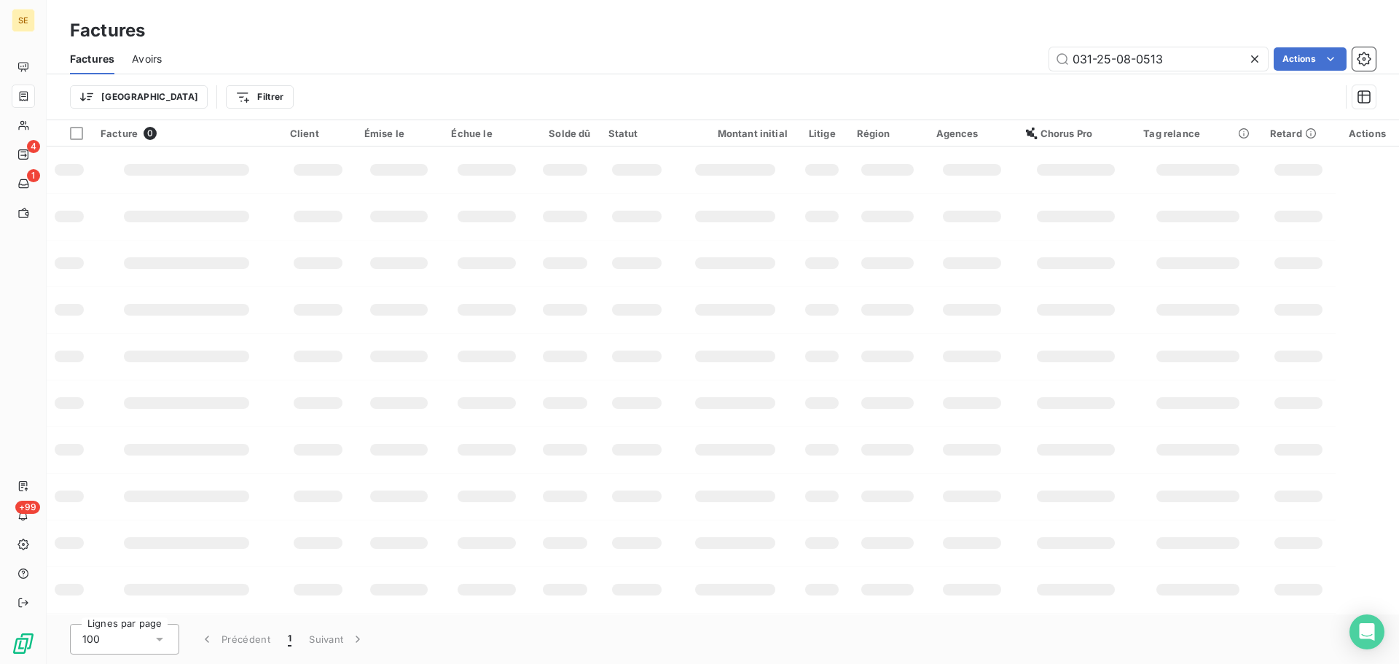
click at [1249, 60] on icon at bounding box center [1255, 59] width 15 height 15
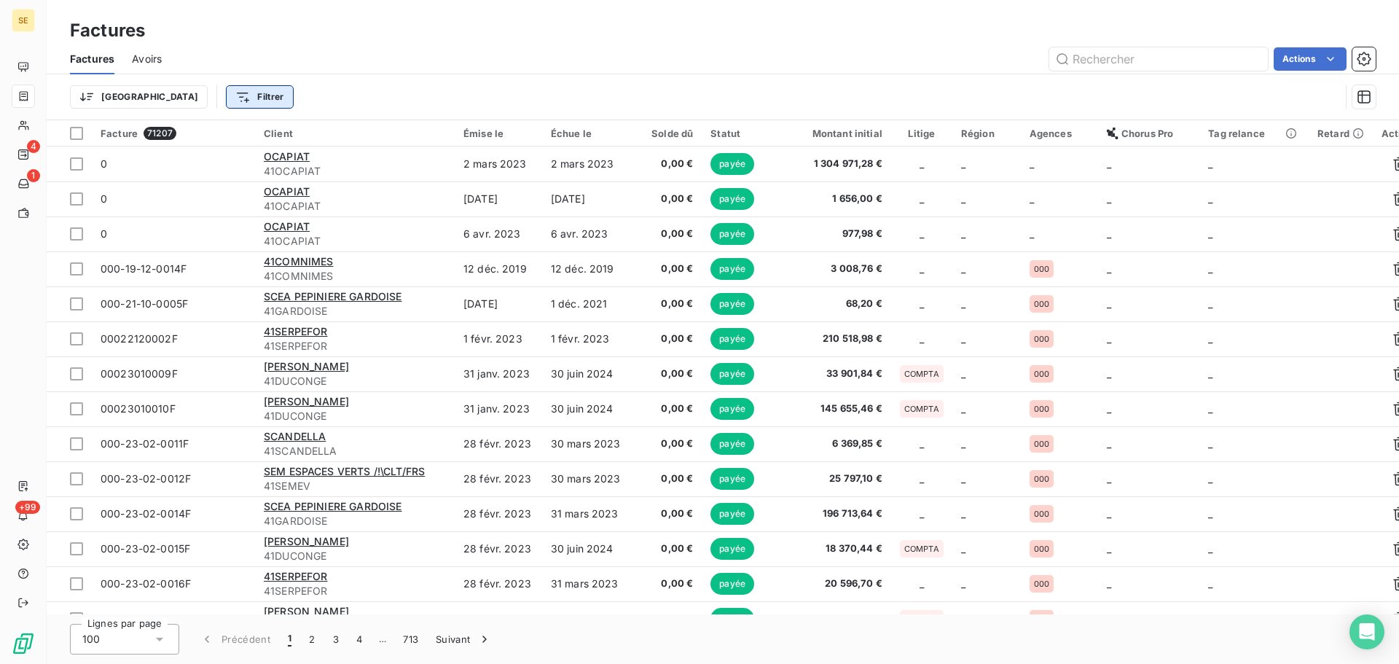
click at [176, 100] on html "SE 4 1 +99 Factures Factures Avoirs Actions Trier Filtrer Facture 71207 Client …" at bounding box center [699, 332] width 1399 height 664
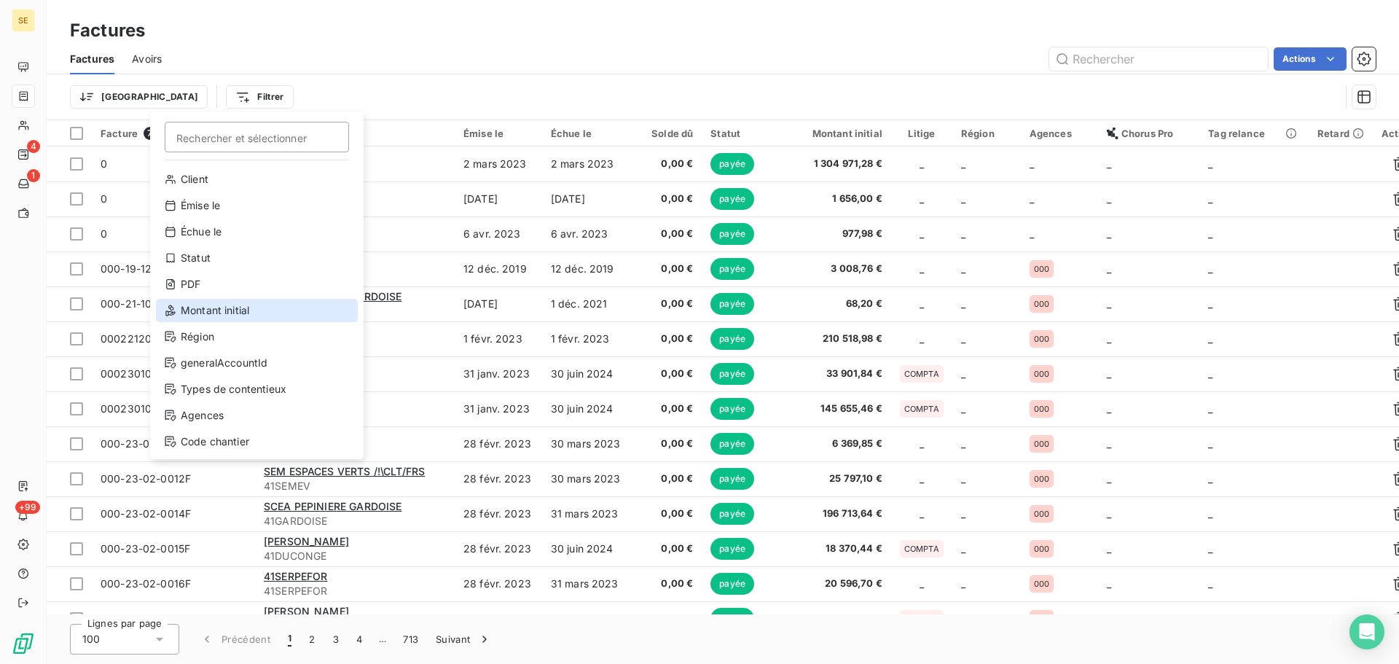
click at [227, 311] on div "Montant initial" at bounding box center [257, 310] width 202 height 23
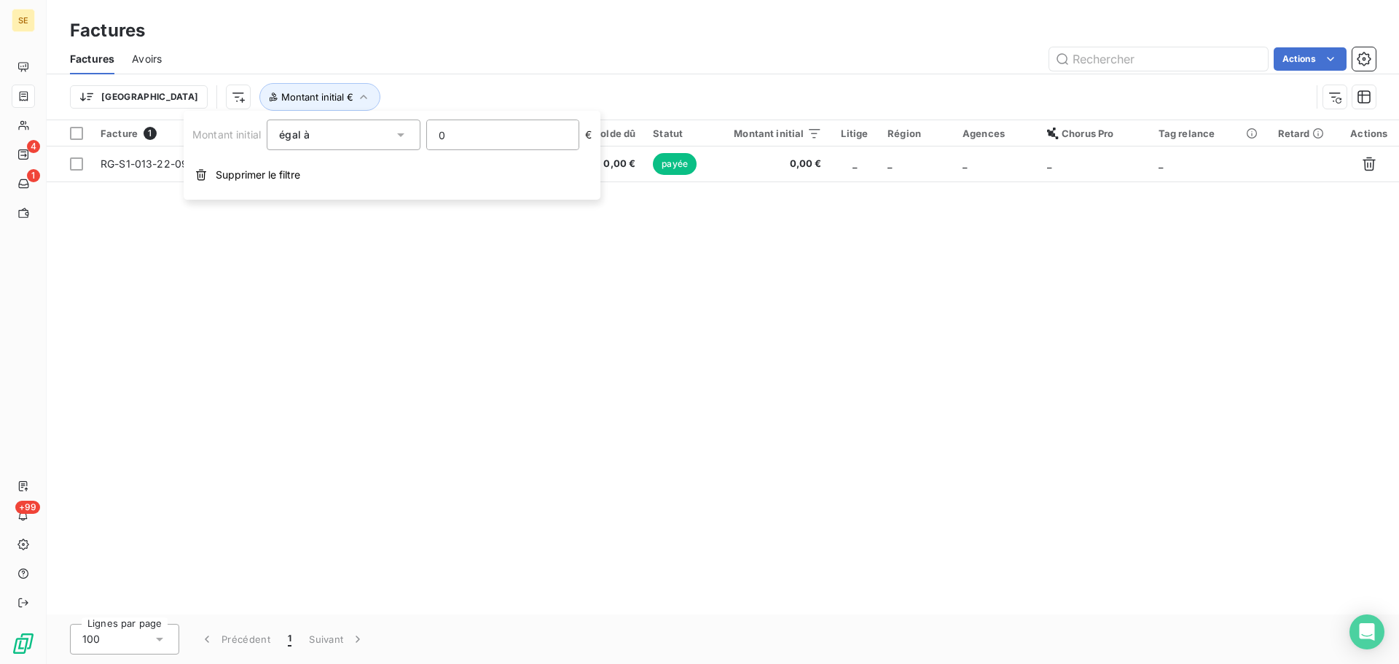
click at [470, 132] on input "0" at bounding box center [503, 134] width 152 height 29
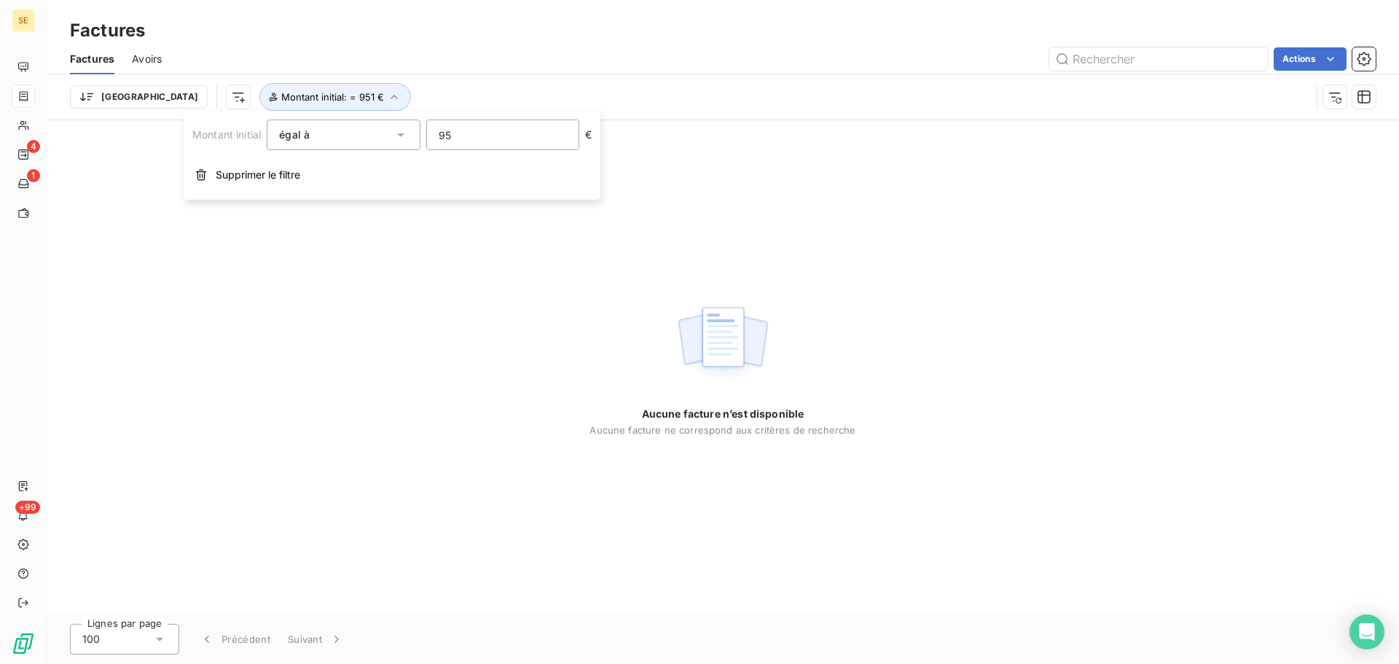
type input "9"
type input "5762.08"
click at [250, 177] on span "Supprimer le filtre" at bounding box center [258, 175] width 85 height 15
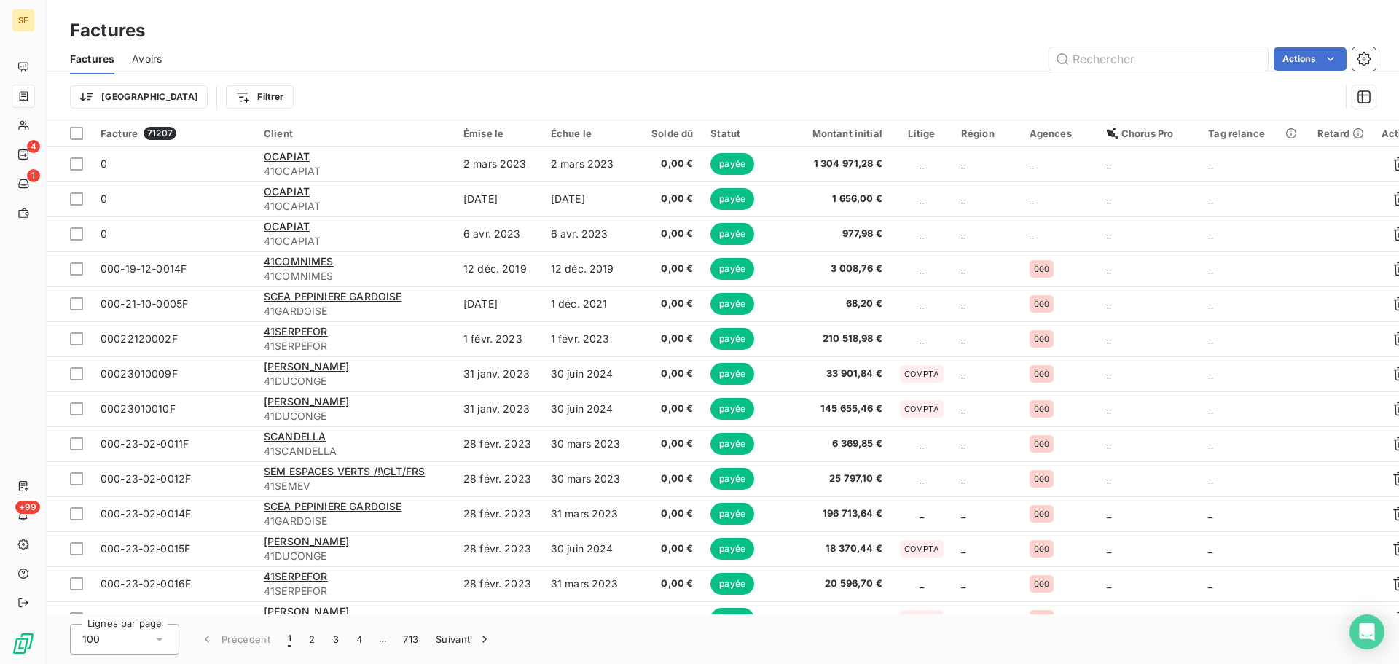
click at [515, 61] on div "Actions" at bounding box center [777, 58] width 1197 height 23
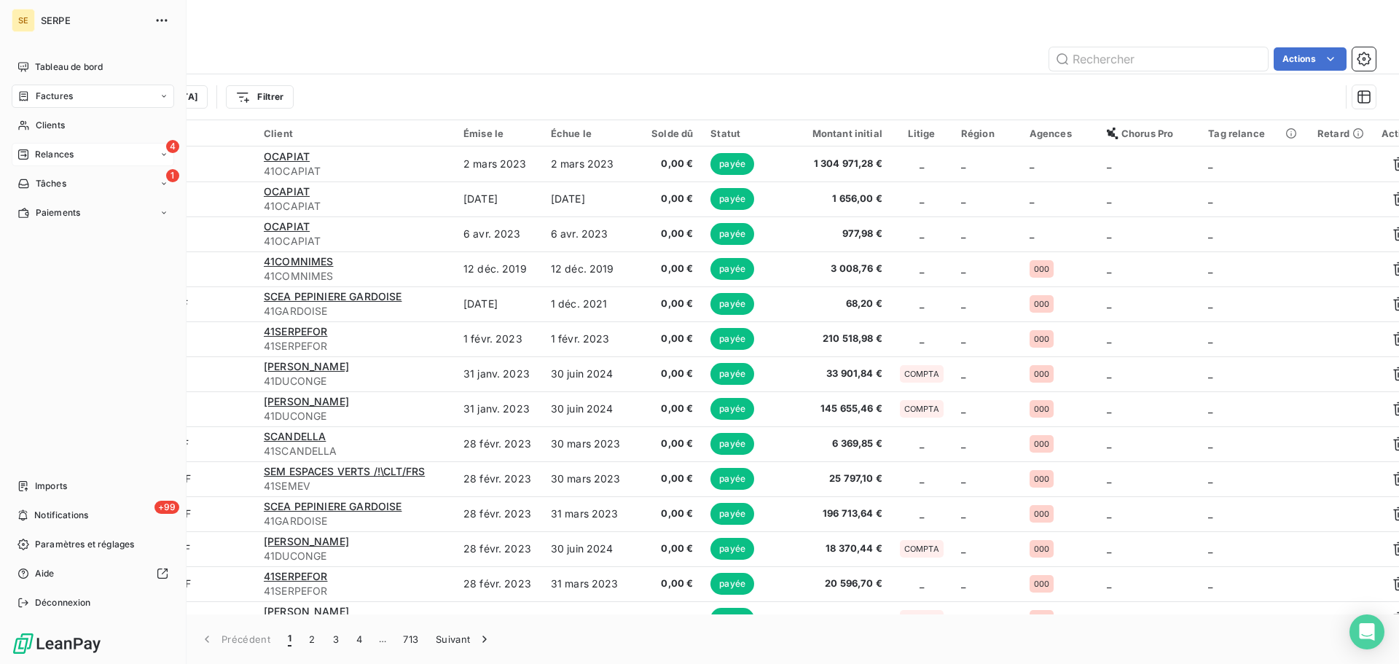
click at [52, 148] on span "Relances" at bounding box center [54, 154] width 39 height 13
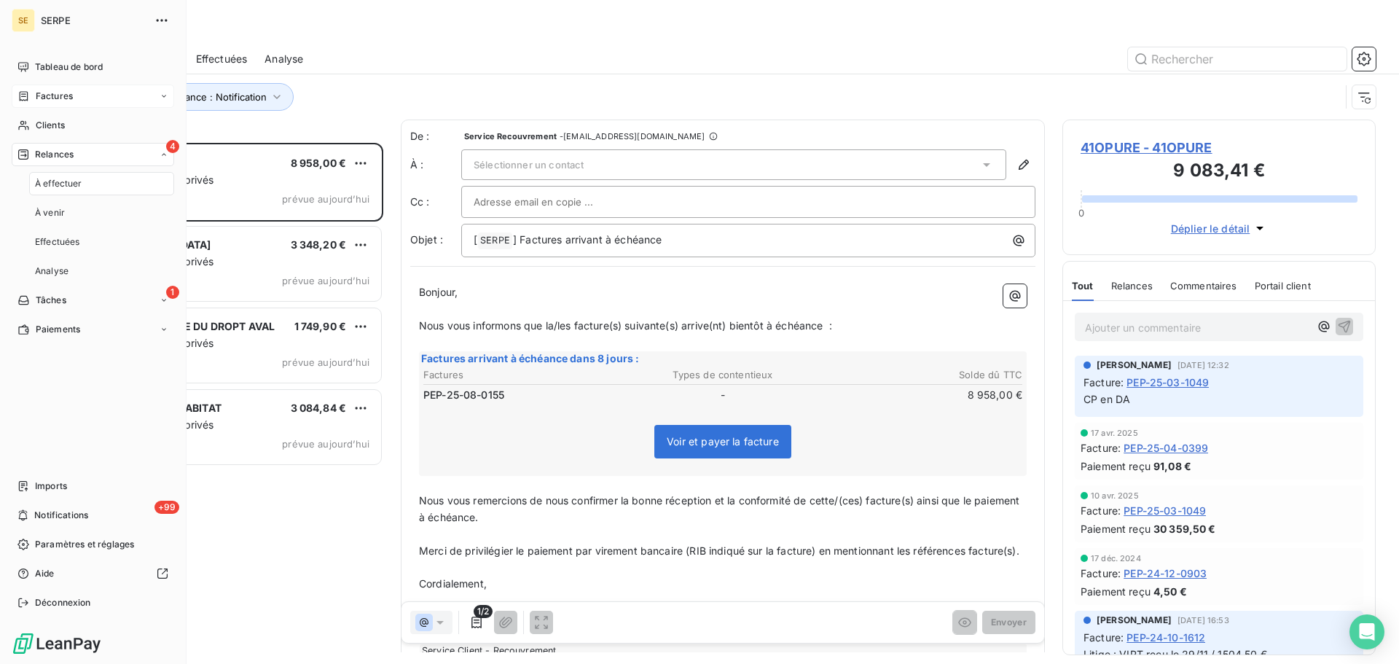
scroll to position [510, 302]
click at [93, 606] on div "Déconnexion" at bounding box center [93, 602] width 163 height 23
